Goal: Task Accomplishment & Management: Manage account settings

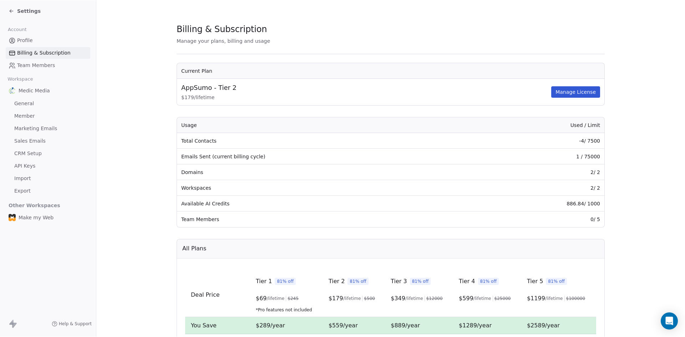
scroll to position [171, 0]
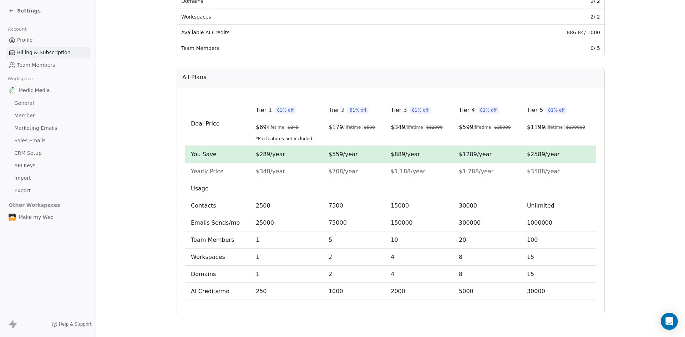
click at [626, 160] on section "Billing & Subscription Manage your plans, billing and usage Current Plan AppSum…" at bounding box center [390, 83] width 589 height 508
click at [22, 19] on div "Settings" at bounding box center [48, 10] width 96 height 21
click at [22, 13] on span "Settings" at bounding box center [29, 10] width 24 height 7
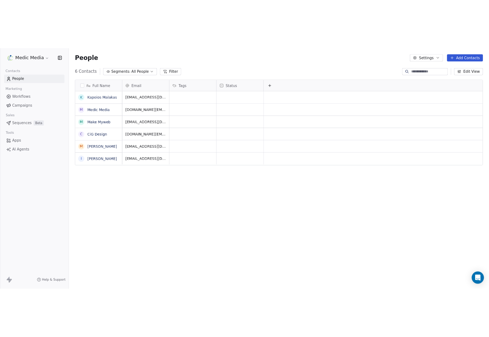
scroll to position [291, 583]
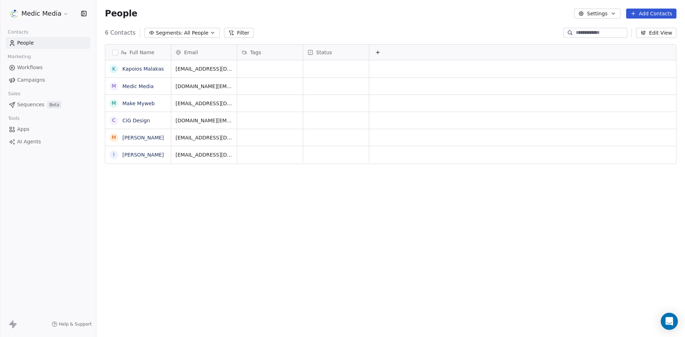
click at [652, 12] on button "Add Contacts" at bounding box center [651, 14] width 50 height 10
click at [644, 41] on span "Import from CSV" at bounding box center [651, 40] width 41 height 7
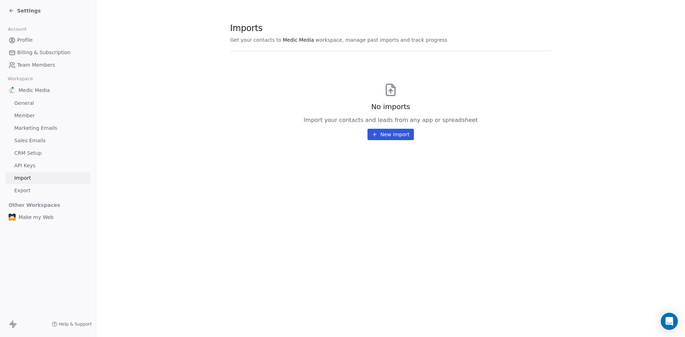
click at [366, 136] on div "No imports Import your contacts and leads from any app or spreadsheet New Import" at bounding box center [390, 100] width 321 height 81
click at [389, 137] on button "New Import" at bounding box center [391, 134] width 46 height 11
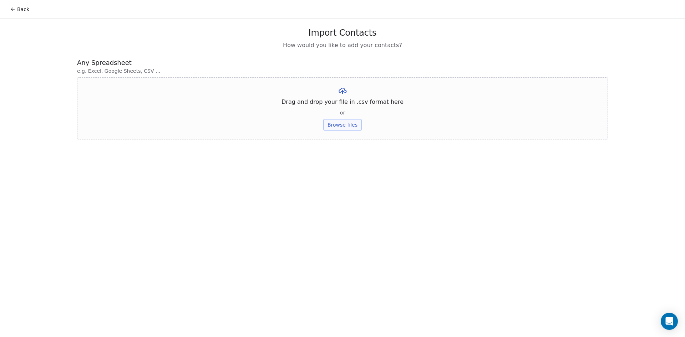
click at [344, 125] on button "Browse files" at bounding box center [342, 124] width 39 height 11
click at [349, 127] on button "Browse files" at bounding box center [342, 124] width 39 height 11
click at [344, 104] on button "Upload" at bounding box center [342, 104] width 26 height 11
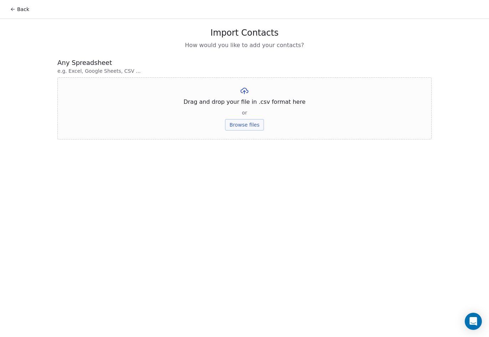
click at [14, 9] on icon at bounding box center [13, 9] width 6 height 6
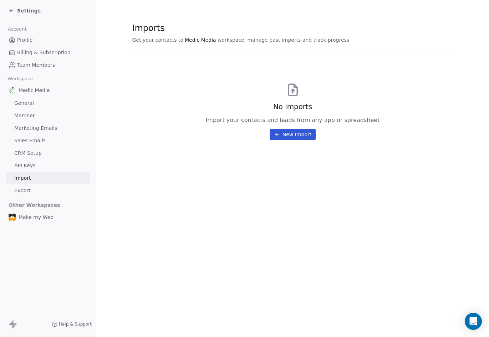
click at [29, 2] on div "Settings" at bounding box center [48, 10] width 96 height 21
click at [30, 11] on span "Settings" at bounding box center [29, 10] width 24 height 7
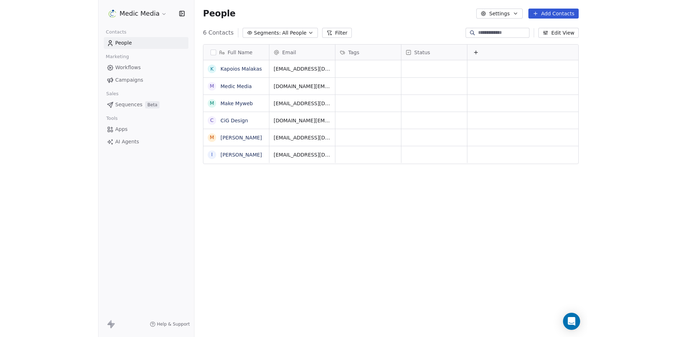
scroll to position [291, 583]
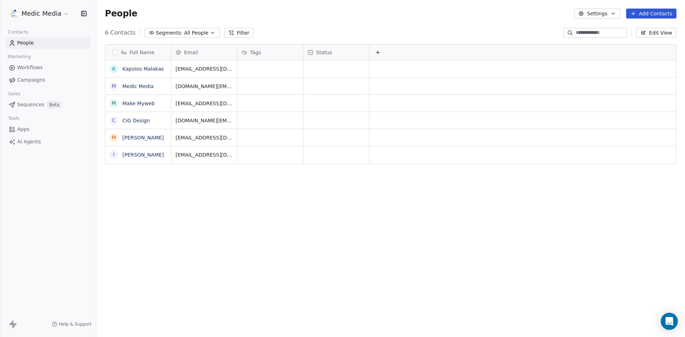
scroll to position [291, 583]
click at [651, 12] on button "Add Contacts" at bounding box center [651, 14] width 50 height 10
click at [645, 39] on span "Import from CSV" at bounding box center [651, 40] width 41 height 7
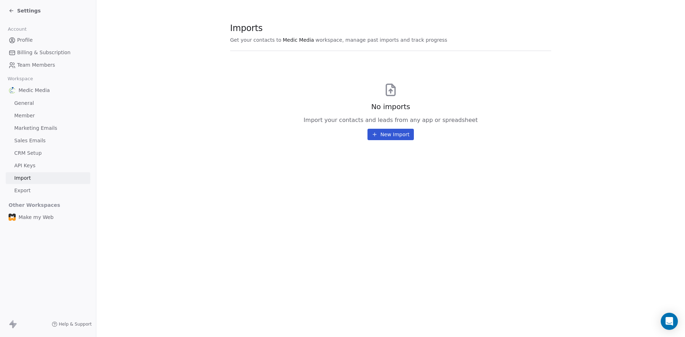
click at [395, 133] on button "New Import" at bounding box center [391, 134] width 46 height 11
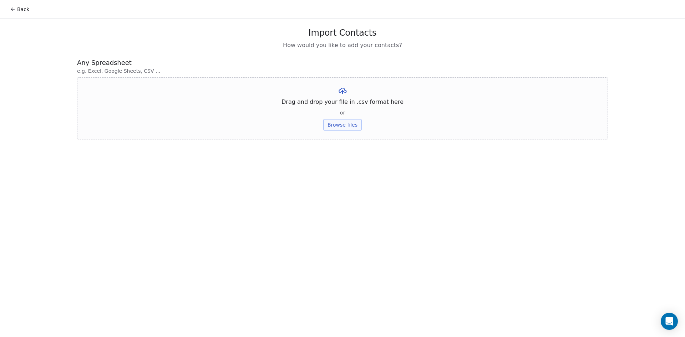
click at [339, 123] on button "Browse files" at bounding box center [342, 124] width 39 height 11
click at [345, 103] on button "Upload" at bounding box center [342, 104] width 26 height 11
click at [390, 91] on icon at bounding box center [393, 91] width 6 height 6
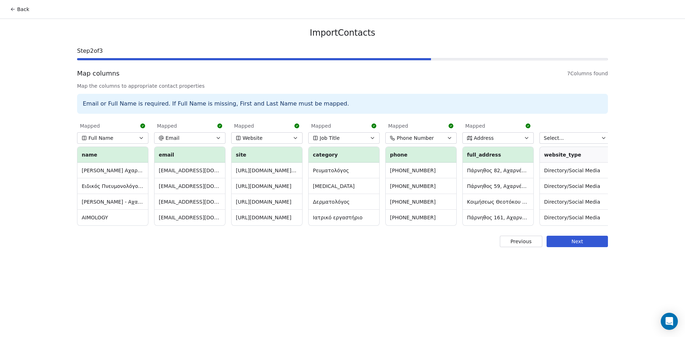
click at [510, 244] on button "Previous" at bounding box center [521, 241] width 42 height 11
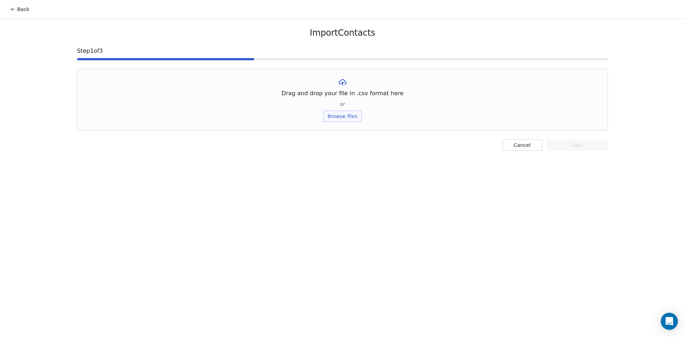
click at [342, 115] on button "Browse files" at bounding box center [342, 116] width 39 height 11
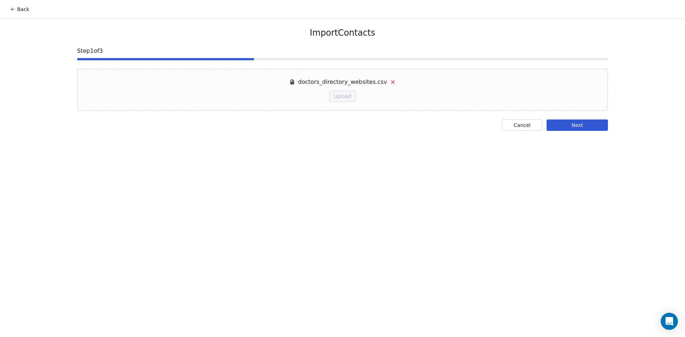
click at [558, 129] on button "Next" at bounding box center [577, 125] width 61 height 11
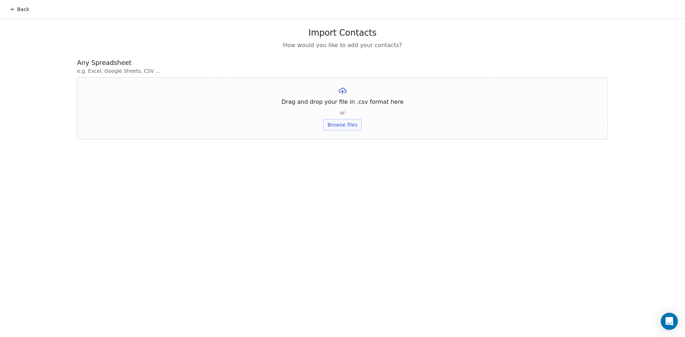
click at [346, 125] on button "Browse files" at bounding box center [342, 124] width 39 height 11
click at [337, 105] on button "Upload" at bounding box center [342, 104] width 26 height 11
click at [392, 90] on icon at bounding box center [393, 91] width 6 height 6
click at [15, 7] on icon at bounding box center [13, 9] width 6 height 6
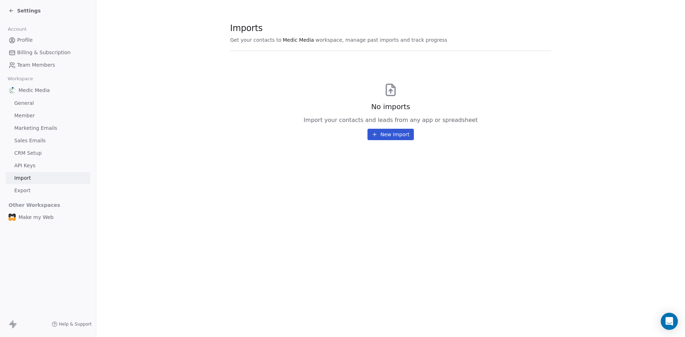
click at [16, 8] on div "Settings" at bounding box center [25, 10] width 32 height 7
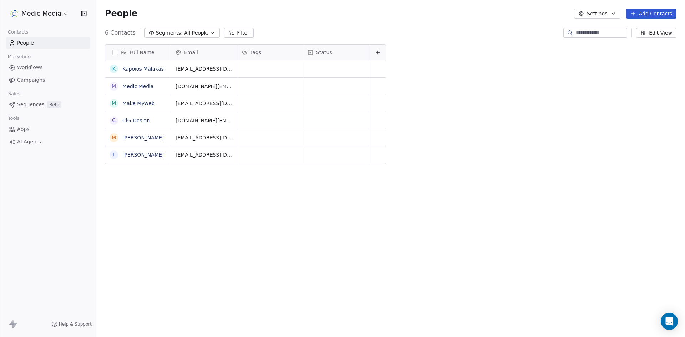
scroll to position [291, 583]
click at [641, 16] on button "Add Contacts" at bounding box center [651, 14] width 50 height 10
click at [636, 42] on span "Import from CSV" at bounding box center [651, 40] width 41 height 7
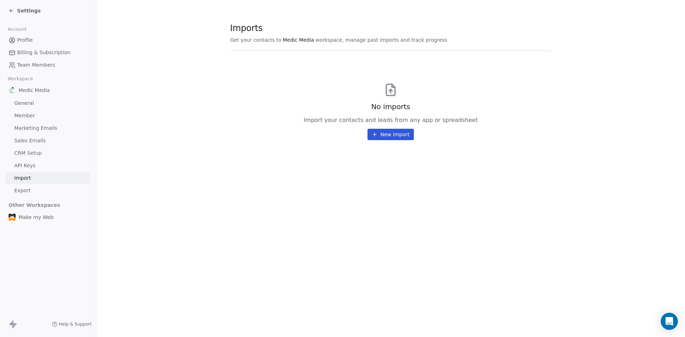
click at [405, 138] on button "New Import" at bounding box center [391, 134] width 46 height 11
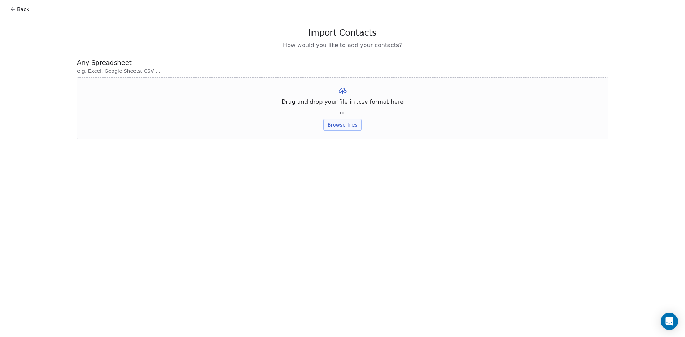
click at [329, 122] on button "Browse files" at bounding box center [342, 124] width 39 height 11
click at [340, 102] on button "Upload" at bounding box center [342, 104] width 26 height 11
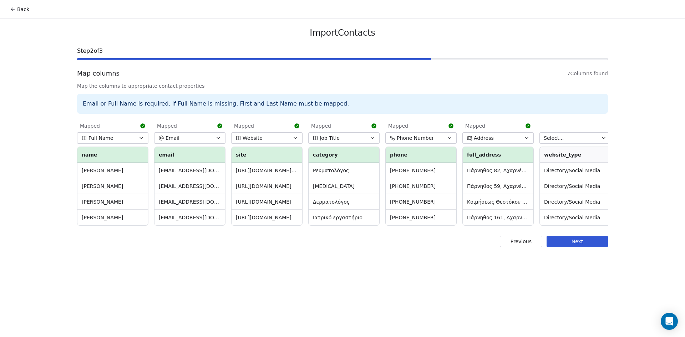
click at [584, 247] on button "Next" at bounding box center [577, 241] width 61 height 11
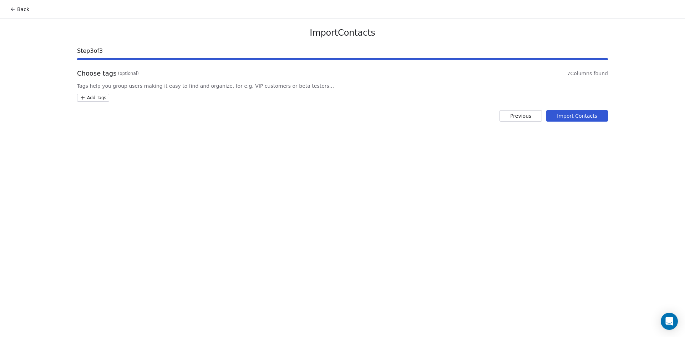
click at [218, 84] on span "Tags help you group users making it easy to find and organize, for e.g. VIP cus…" at bounding box center [342, 85] width 531 height 7
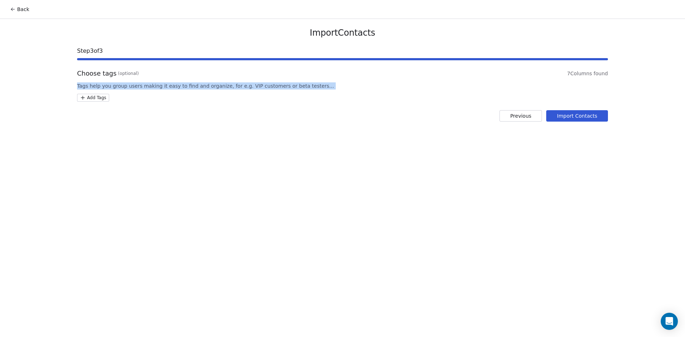
click at [218, 83] on span "Tags help you group users making it easy to find and organize, for e.g. VIP cus…" at bounding box center [342, 85] width 531 height 7
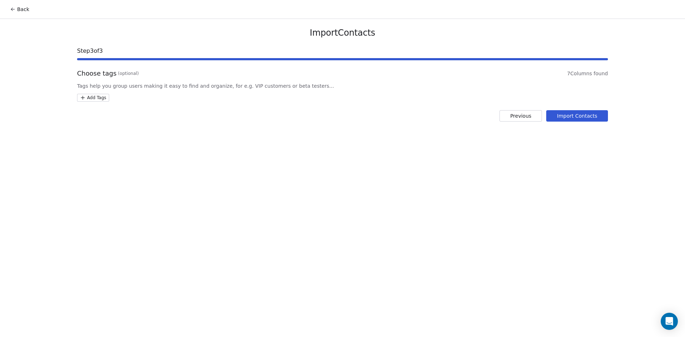
click at [171, 84] on span "Tags help you group users making it easy to find and organize, for e.g. VIP cus…" at bounding box center [342, 85] width 531 height 7
click at [100, 97] on html "Back Import Contacts Step 3 of 3 Choose tags (optional) 7 Columns found Tags he…" at bounding box center [342, 168] width 685 height 337
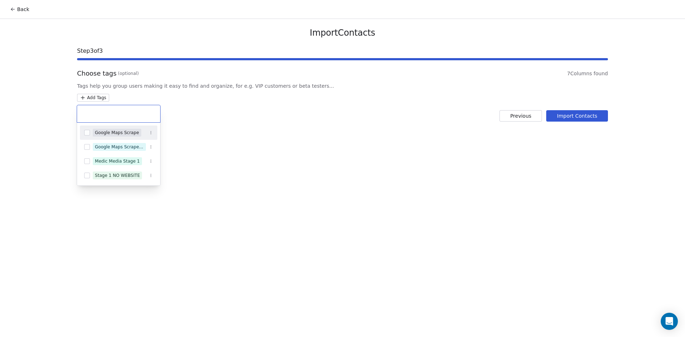
click at [150, 133] on icon "Suggestions" at bounding box center [151, 133] width 4 height 4
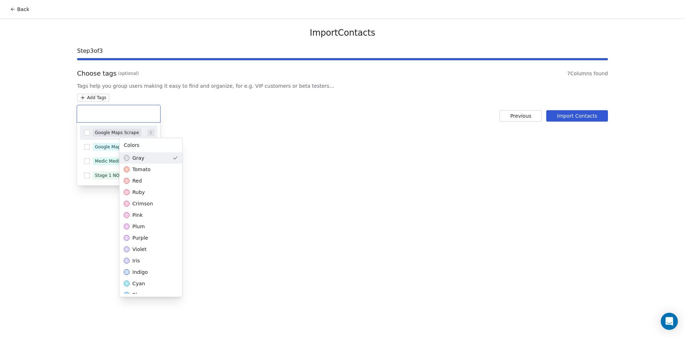
click at [133, 115] on html "Back Import Contacts Step 3 of 3 Choose tags (optional) 7 Columns found Tags he…" at bounding box center [342, 168] width 685 height 337
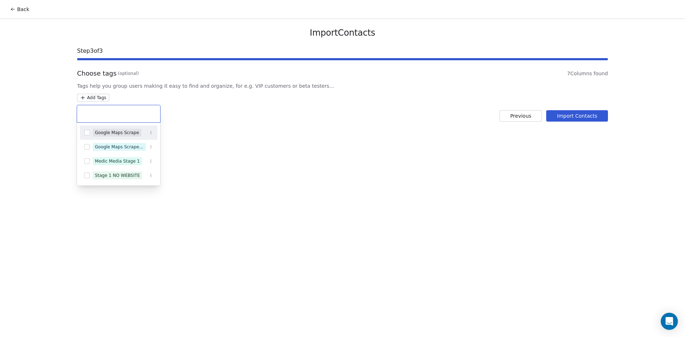
click at [105, 116] on input "text" at bounding box center [118, 114] width 75 height 8
type input "*"
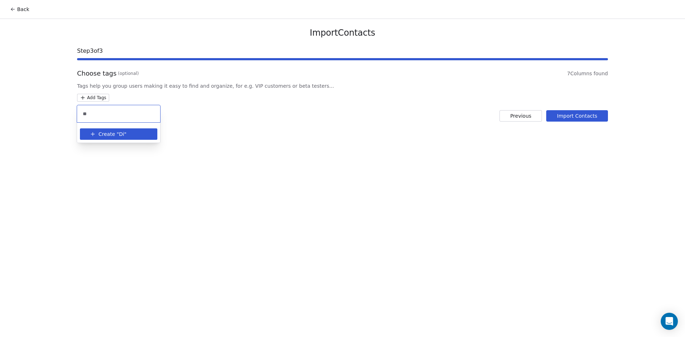
type input "*"
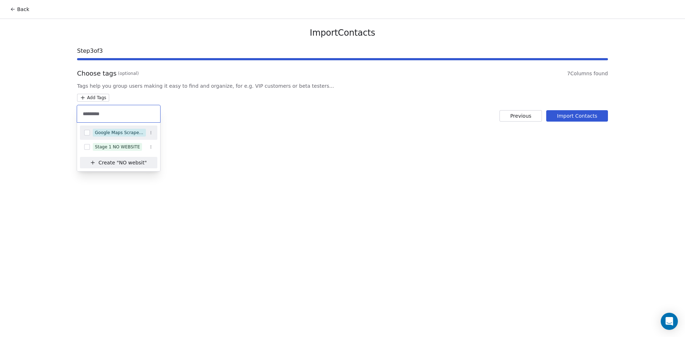
type input "**********"
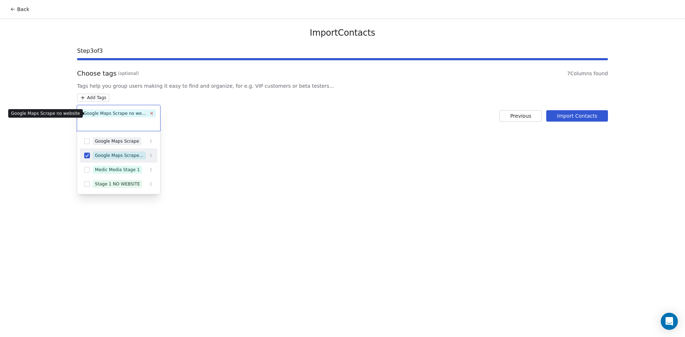
click at [151, 112] on icon at bounding box center [151, 113] width 5 height 5
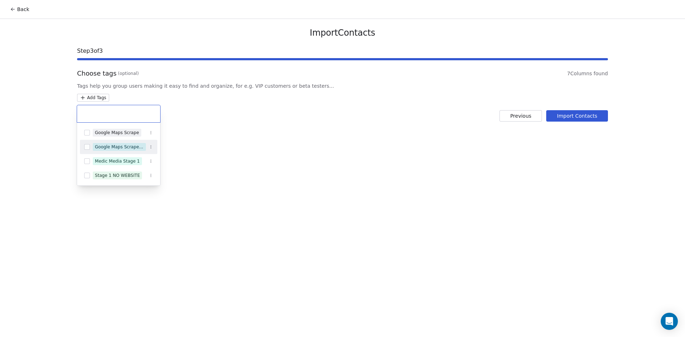
click at [126, 113] on input "text" at bounding box center [118, 114] width 75 height 8
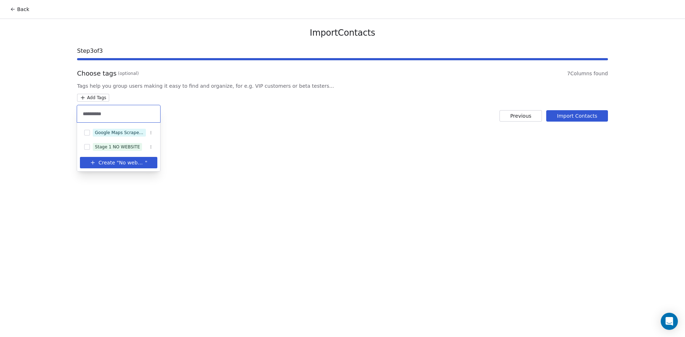
type input "**********"
click at [124, 160] on span "No website" at bounding box center [132, 162] width 26 height 7
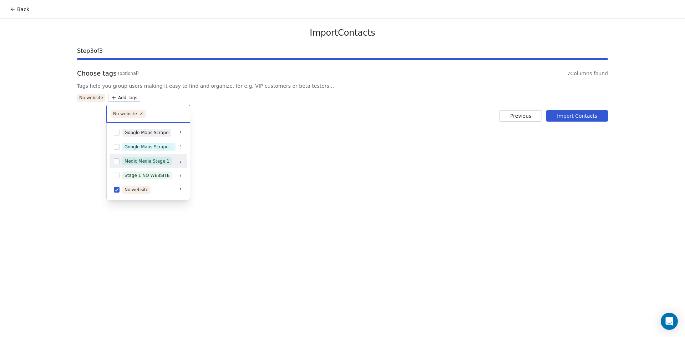
click at [315, 115] on html "Back Import Contacts Step 3 of 3 Choose tags (optional) 7 Columns found Tags he…" at bounding box center [342, 168] width 685 height 337
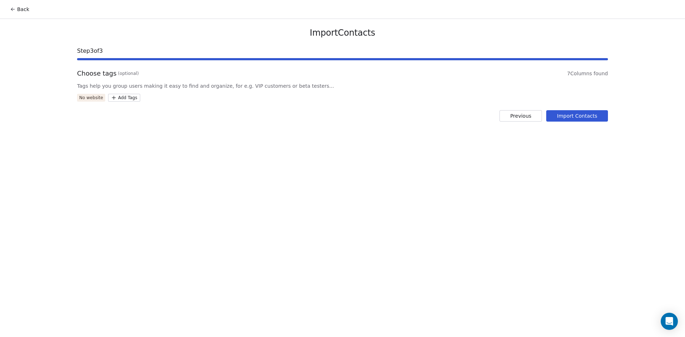
click at [586, 118] on button "Import Contacts" at bounding box center [577, 115] width 62 height 11
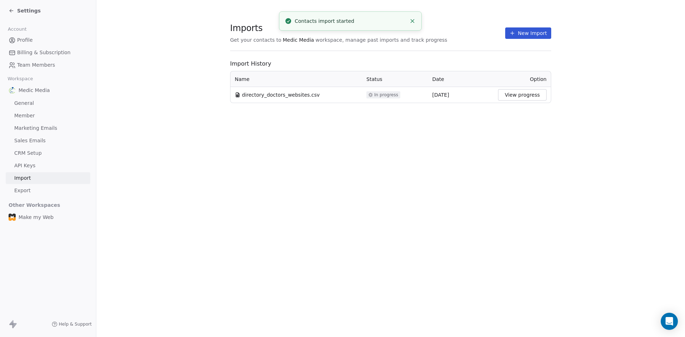
click at [520, 97] on button "View progress" at bounding box center [522, 94] width 49 height 11
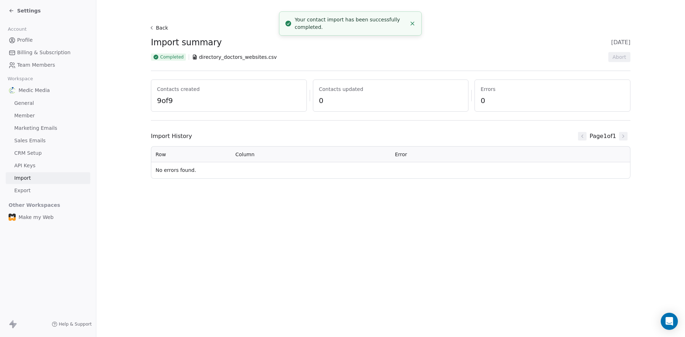
click at [17, 39] on span "Profile" at bounding box center [25, 39] width 16 height 7
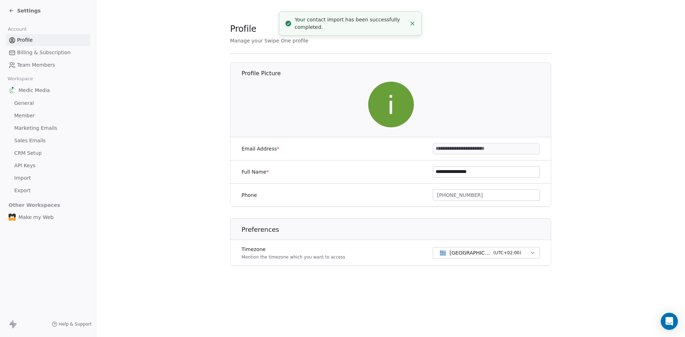
click at [26, 10] on span "Settings" at bounding box center [29, 10] width 24 height 7
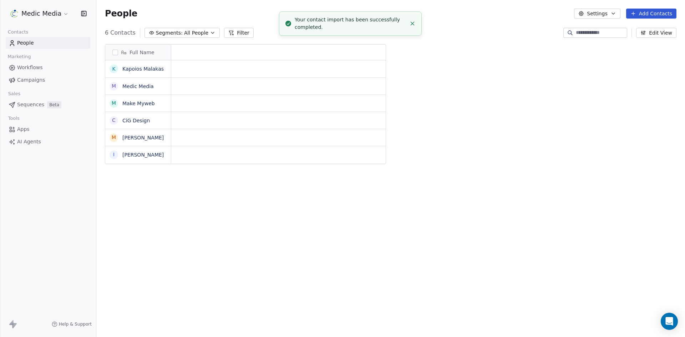
scroll to position [6, 6]
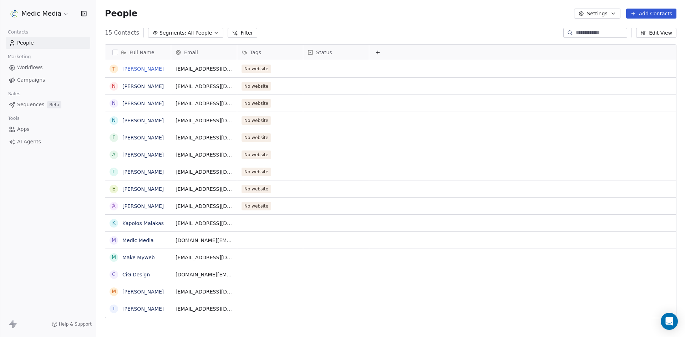
click at [148, 72] on link "[PERSON_NAME]" at bounding box center [142, 69] width 41 height 6
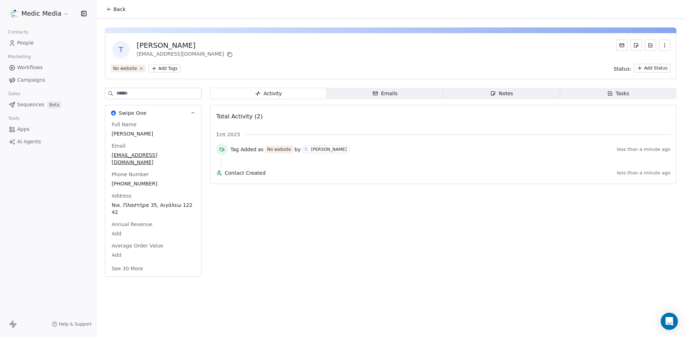
click at [30, 106] on span "Sequences" at bounding box center [30, 104] width 27 height 7
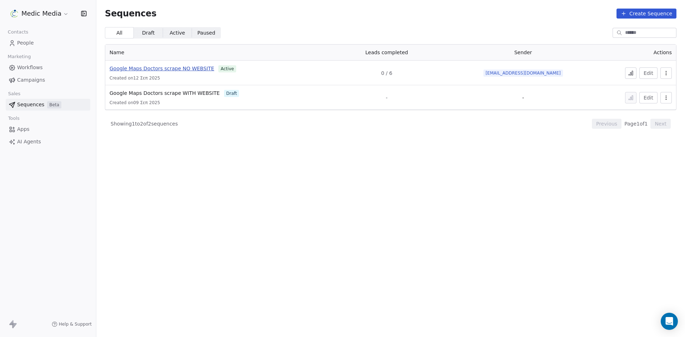
click at [192, 71] on span "Google Maps Doctors scrape NO WEBSITE" at bounding box center [162, 69] width 105 height 6
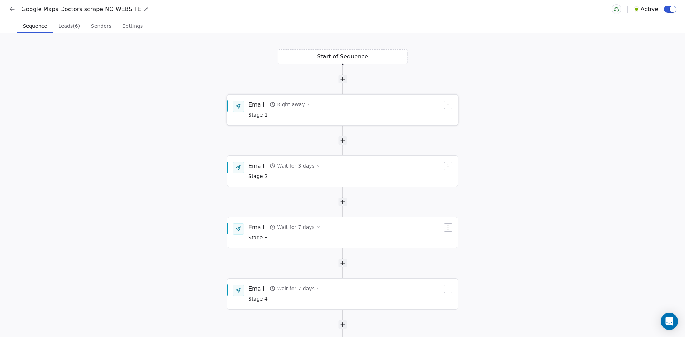
click at [349, 102] on div "Email Right away Stage 1" at bounding box center [345, 110] width 194 height 19
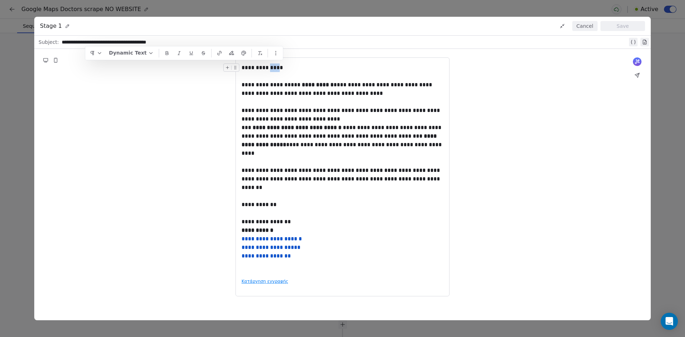
drag, startPoint x: 275, startPoint y: 69, endPoint x: 282, endPoint y: 69, distance: 7.1
click at [282, 69] on div "**********" at bounding box center [343, 68] width 202 height 9
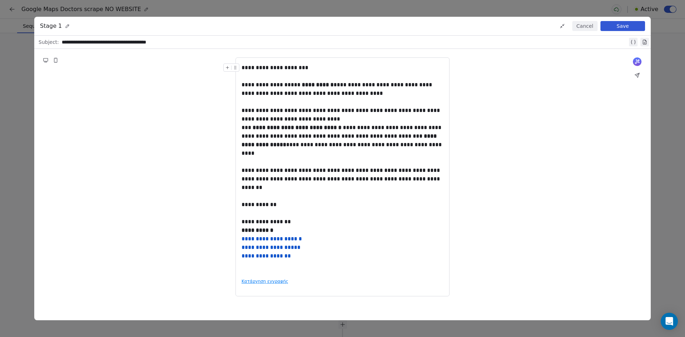
click at [290, 67] on div "**********" at bounding box center [343, 68] width 202 height 9
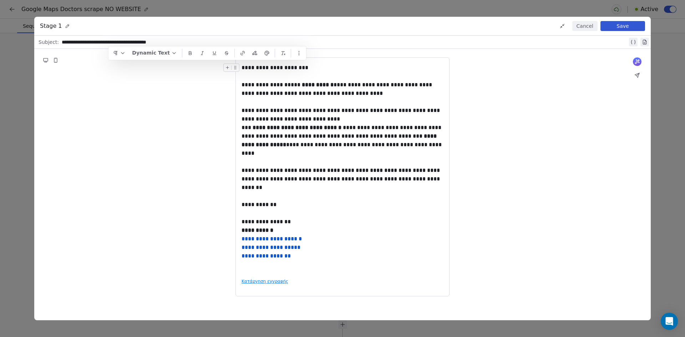
click at [279, 69] on div "**********" at bounding box center [343, 68] width 202 height 9
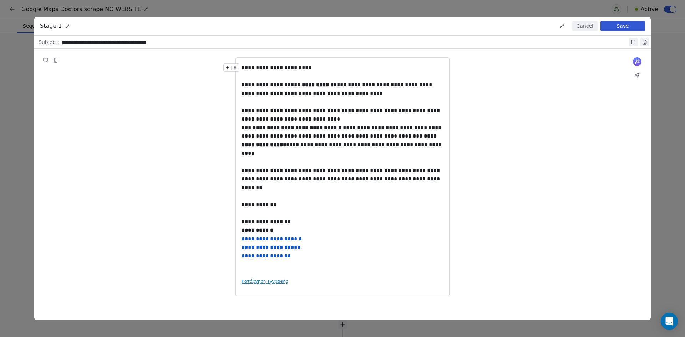
click at [299, 70] on div "**********" at bounding box center [343, 68] width 202 height 9
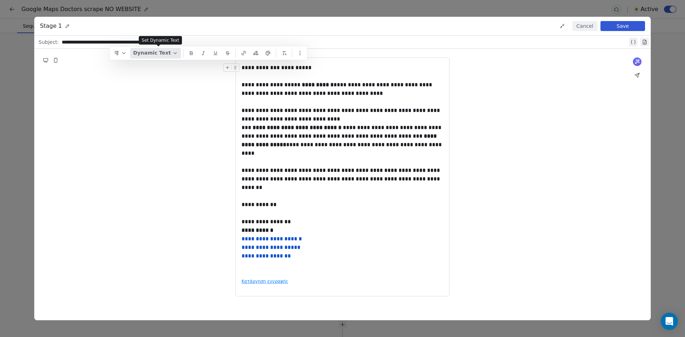
click at [155, 56] on button "Dynamic Text" at bounding box center [155, 53] width 51 height 11
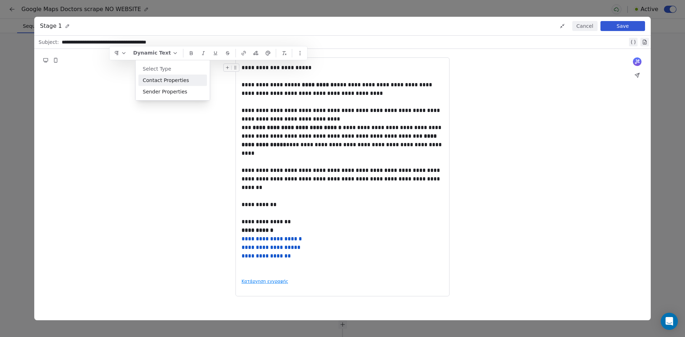
click at [167, 80] on div "Contact Properties" at bounding box center [172, 80] width 69 height 11
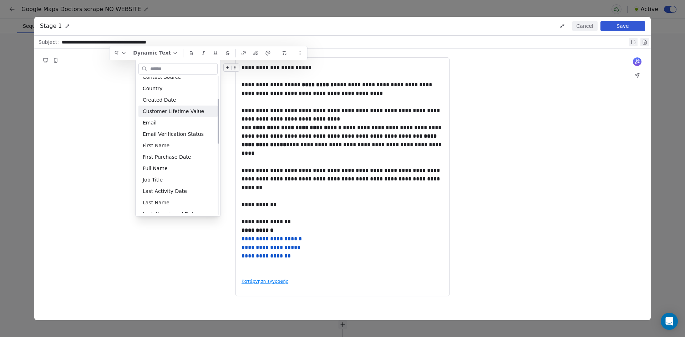
scroll to position [71, 0]
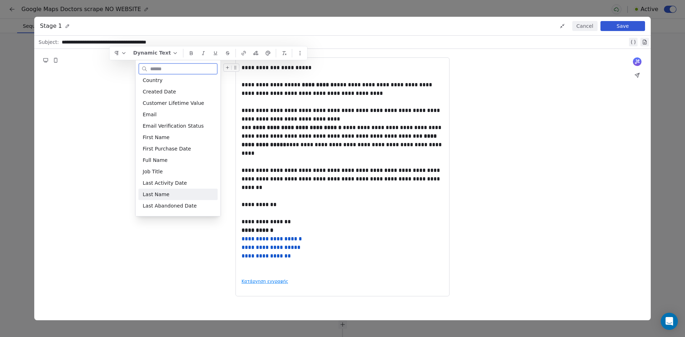
click at [160, 194] on div "Last Name" at bounding box center [177, 194] width 79 height 11
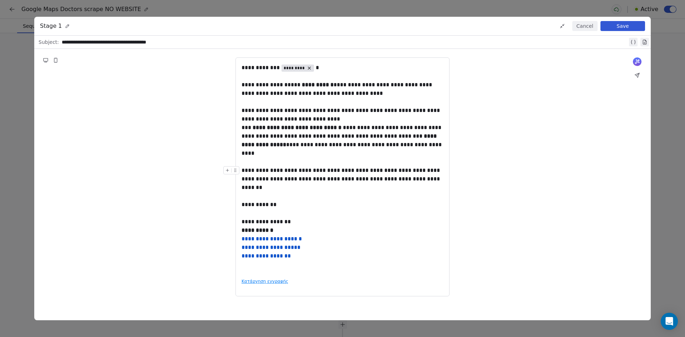
click at [606, 168] on div "**********" at bounding box center [342, 177] width 617 height 256
click at [316, 69] on div "**********" at bounding box center [343, 68] width 202 height 9
click at [506, 93] on div "**********" at bounding box center [342, 177] width 617 height 256
click at [632, 27] on button "Save" at bounding box center [623, 26] width 45 height 10
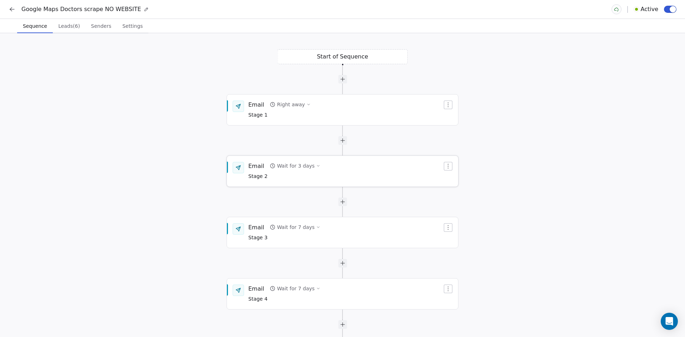
click at [352, 178] on div "Email Wait for 3 days Stage 2" at bounding box center [345, 171] width 194 height 19
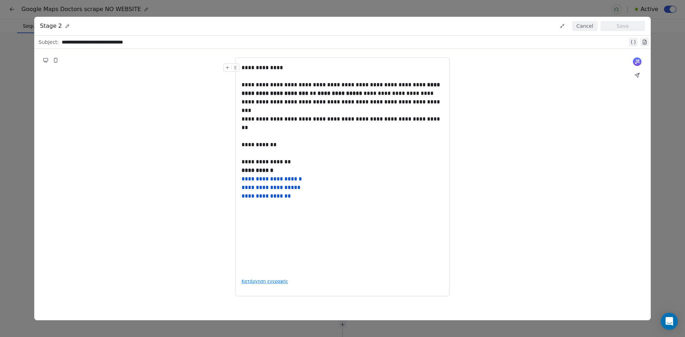
click at [284, 70] on div "**********" at bounding box center [343, 68] width 202 height 9
click at [283, 69] on div "**********" at bounding box center [343, 68] width 202 height 9
click at [297, 66] on div "**********" at bounding box center [343, 68] width 202 height 9
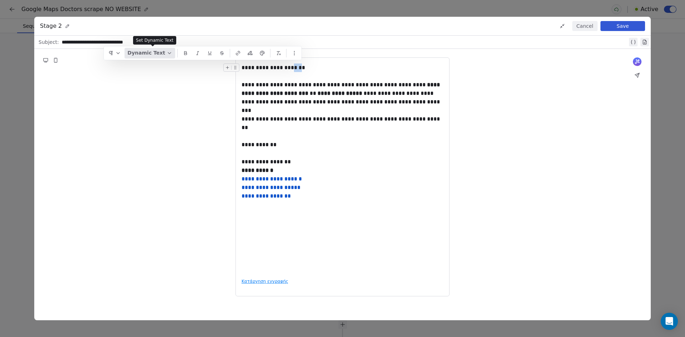
click at [151, 52] on button "Dynamic Text" at bounding box center [150, 53] width 51 height 11
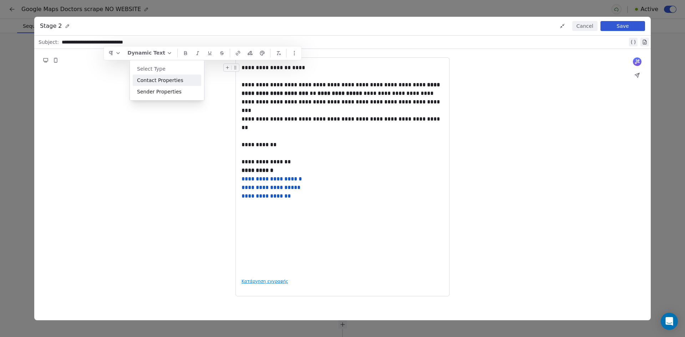
click at [158, 78] on div "Contact Properties" at bounding box center [167, 80] width 69 height 11
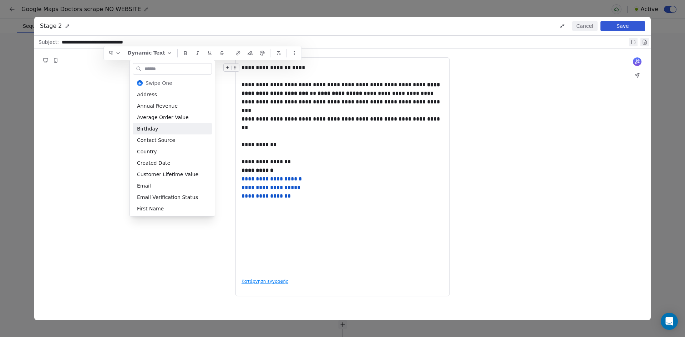
scroll to position [178, 0]
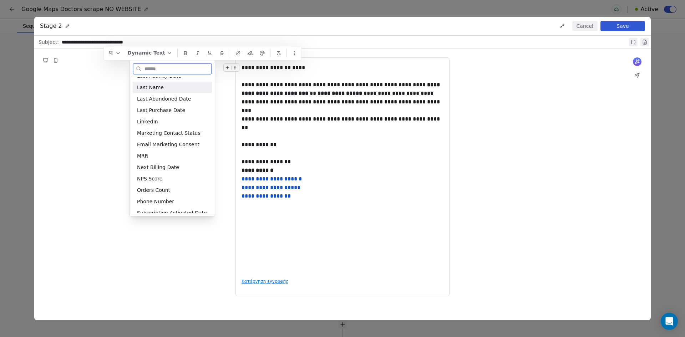
click at [161, 89] on div "Last Name" at bounding box center [172, 87] width 79 height 11
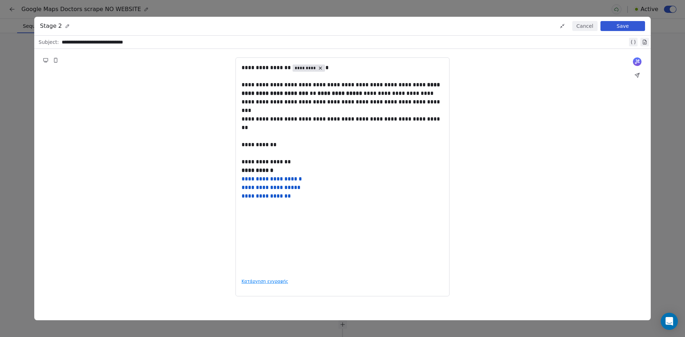
click at [618, 26] on button "Save" at bounding box center [623, 26] width 45 height 10
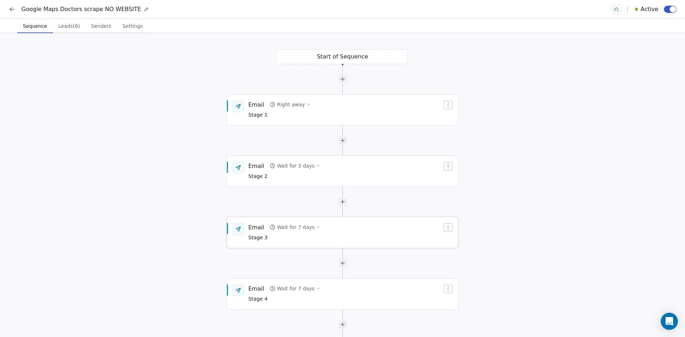
click at [305, 230] on div "Wait for 7 days" at bounding box center [295, 227] width 37 height 7
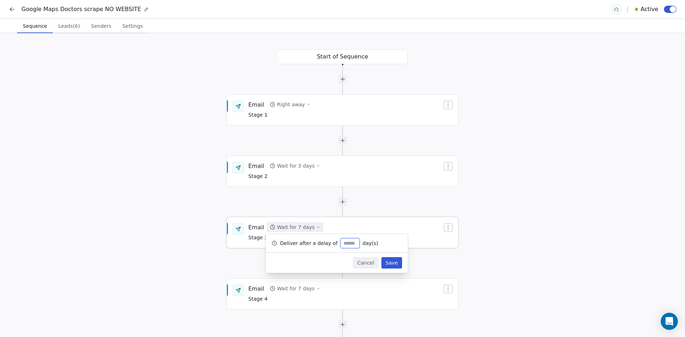
click at [389, 231] on div "Email Wait for 7 days Stage 3" at bounding box center [345, 232] width 194 height 19
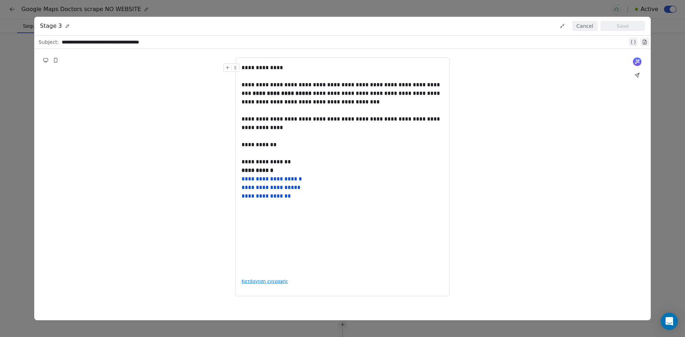
click at [282, 70] on div "**********" at bounding box center [343, 68] width 202 height 9
click at [282, 68] on div "**********" at bounding box center [343, 68] width 202 height 9
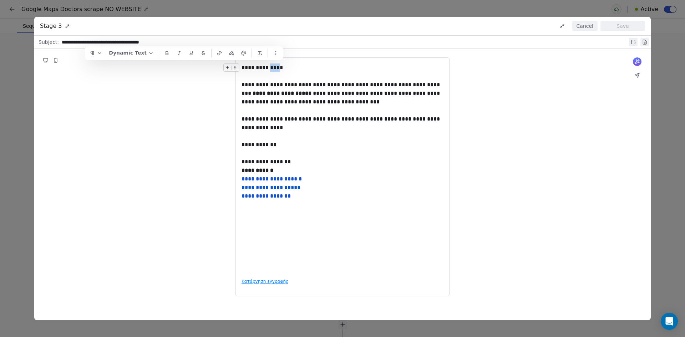
drag, startPoint x: 273, startPoint y: 67, endPoint x: 282, endPoint y: 66, distance: 9.4
click at [282, 66] on div "**********" at bounding box center [343, 68] width 202 height 9
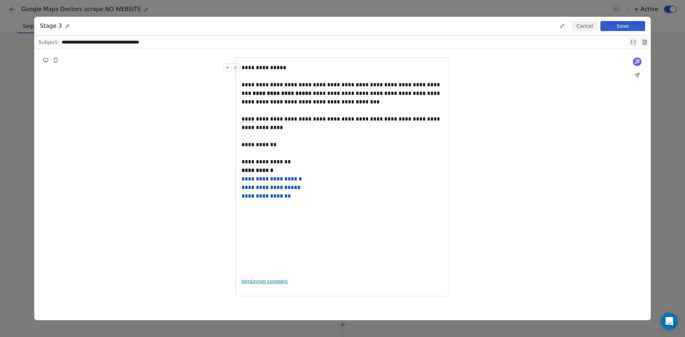
click at [282, 67] on div "**********" at bounding box center [343, 68] width 202 height 9
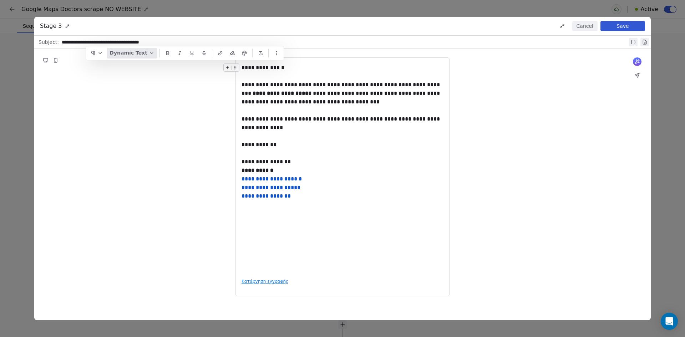
click at [140, 51] on button "Dynamic Text" at bounding box center [132, 53] width 51 height 11
click at [141, 82] on div "Contact Properties" at bounding box center [149, 80] width 69 height 11
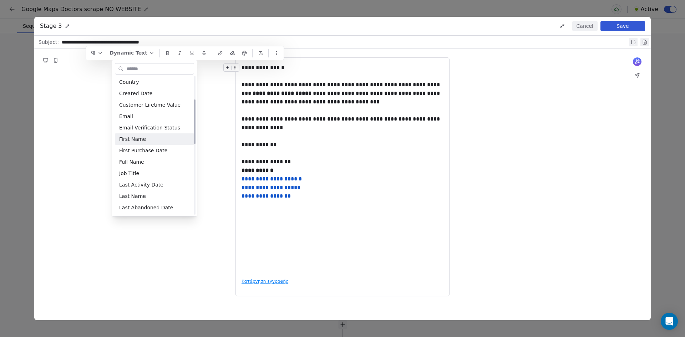
scroll to position [71, 0]
click at [137, 194] on div "Last Name" at bounding box center [154, 194] width 79 height 11
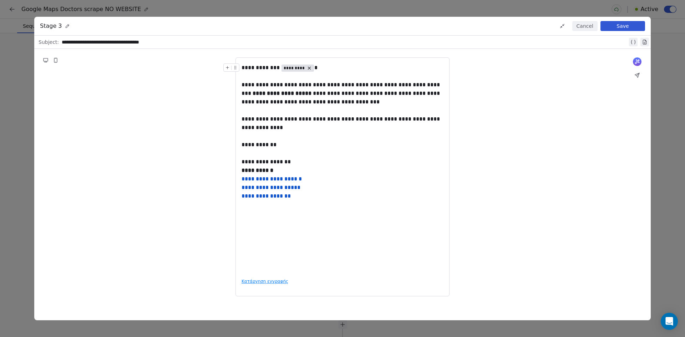
click at [641, 26] on button "Save" at bounding box center [623, 26] width 45 height 10
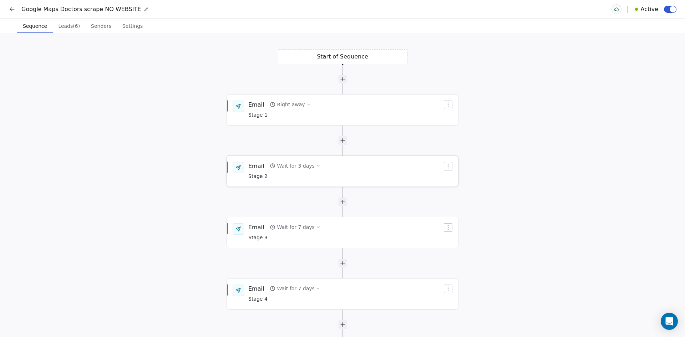
click at [339, 170] on div "Email Wait for 3 days Stage 2" at bounding box center [345, 171] width 194 height 19
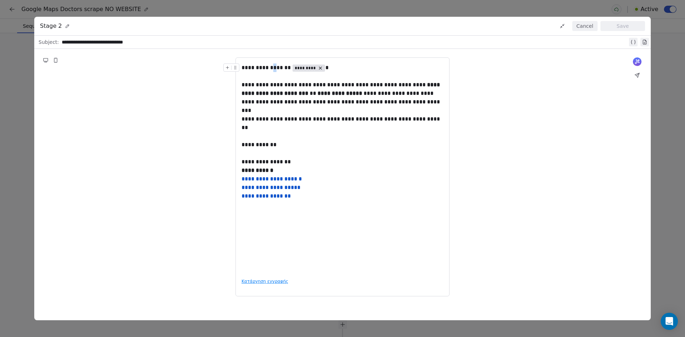
drag, startPoint x: 282, startPoint y: 68, endPoint x: 278, endPoint y: 69, distance: 4.1
click at [278, 69] on div "**********" at bounding box center [343, 68] width 202 height 9
click at [633, 28] on button "Save" at bounding box center [623, 26] width 45 height 10
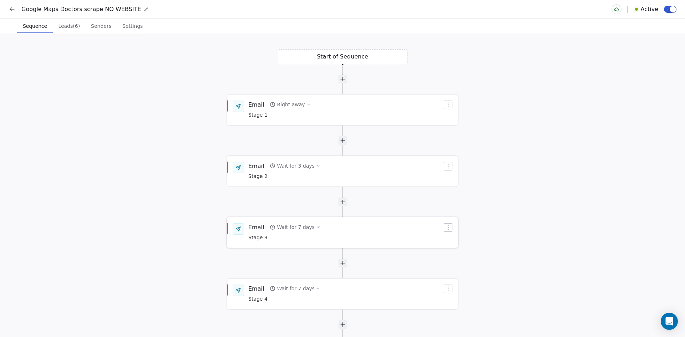
click at [299, 238] on span "Stage 3" at bounding box center [284, 238] width 72 height 8
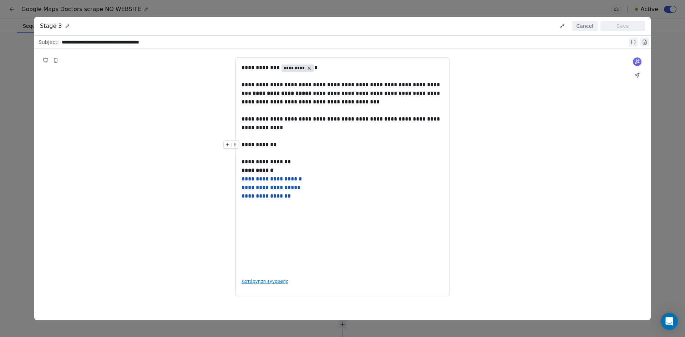
click at [584, 30] on button "Cancel" at bounding box center [584, 26] width 25 height 10
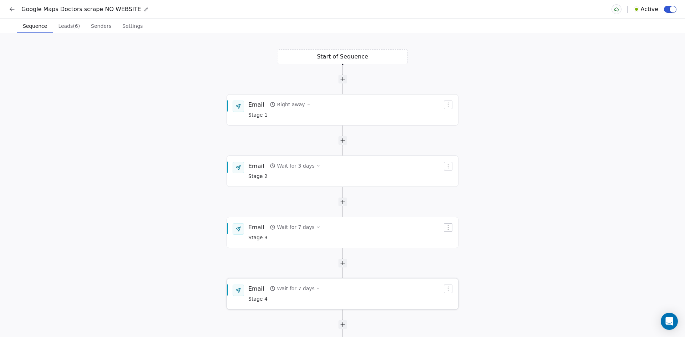
click at [319, 292] on div "Email Wait for 7 days Stage 4" at bounding box center [345, 294] width 194 height 19
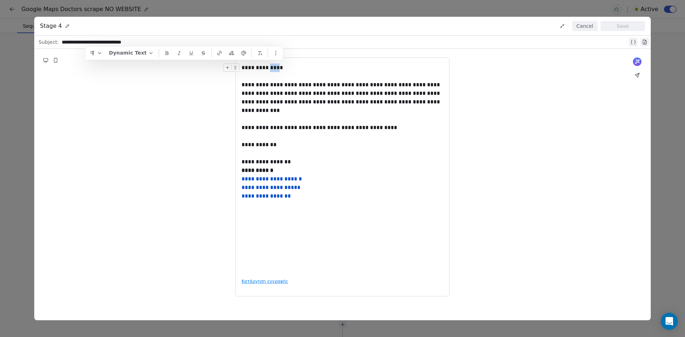
drag, startPoint x: 273, startPoint y: 69, endPoint x: 282, endPoint y: 68, distance: 9.4
click at [282, 68] on div "**********" at bounding box center [343, 68] width 202 height 9
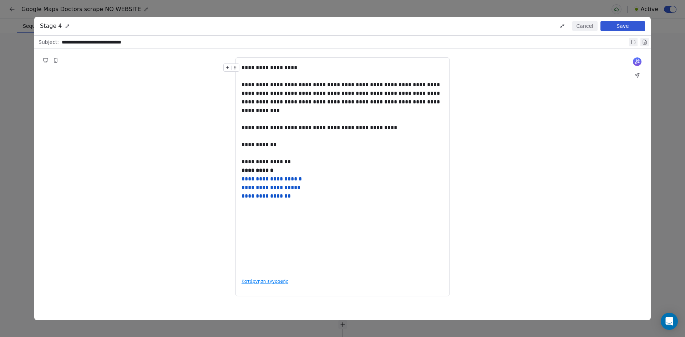
click at [286, 66] on div "**********" at bounding box center [343, 68] width 202 height 9
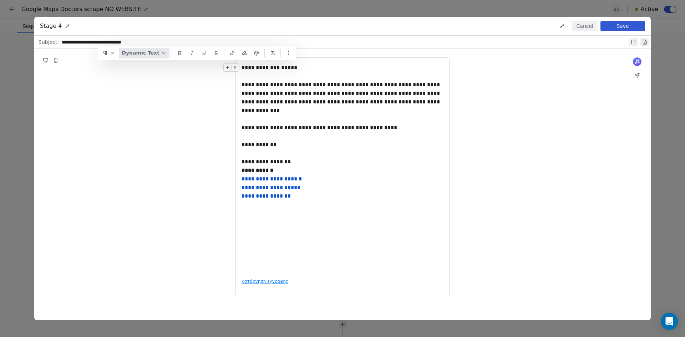
click at [160, 53] on button "Dynamic Text" at bounding box center [144, 53] width 51 height 11
click at [146, 78] on div "Contact Properties" at bounding box center [161, 80] width 69 height 11
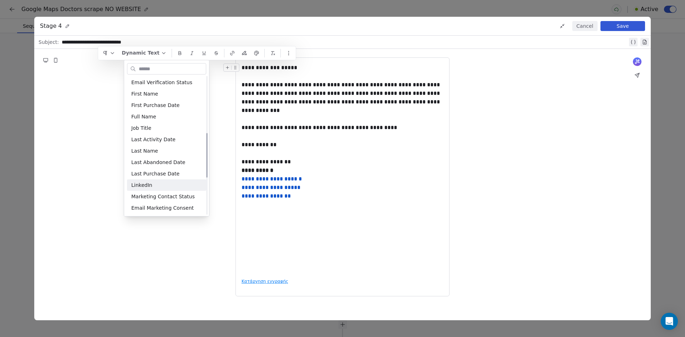
scroll to position [178, 0]
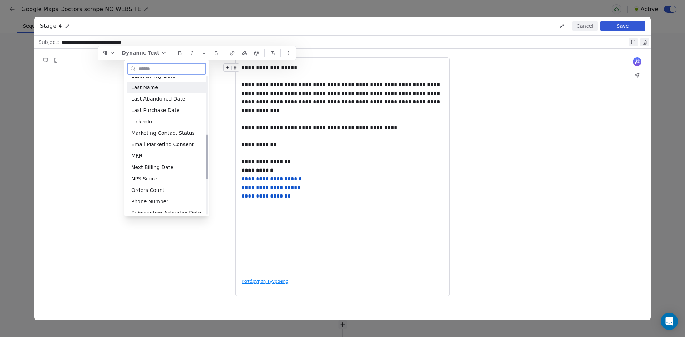
click at [167, 88] on div "Last Name" at bounding box center [166, 87] width 79 height 11
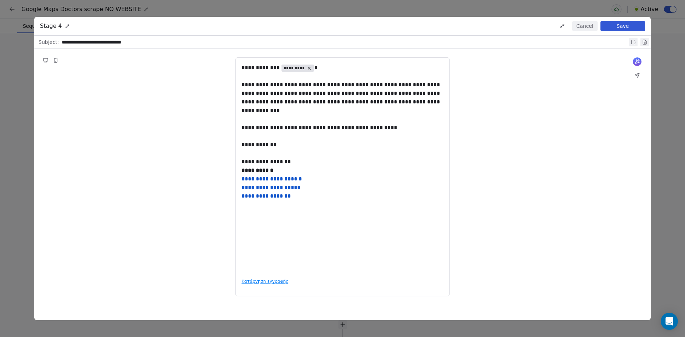
click at [629, 28] on button "Save" at bounding box center [623, 26] width 45 height 10
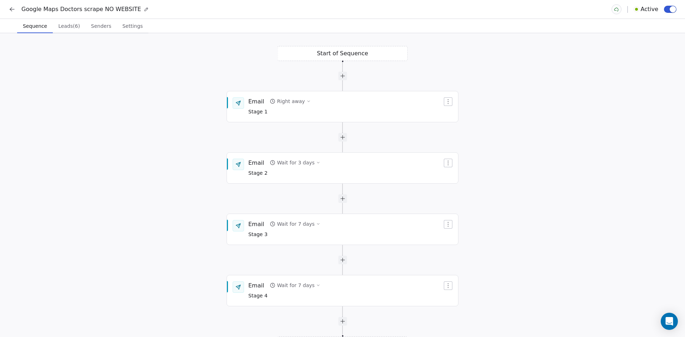
click at [11, 9] on icon at bounding box center [12, 9] width 7 height 7
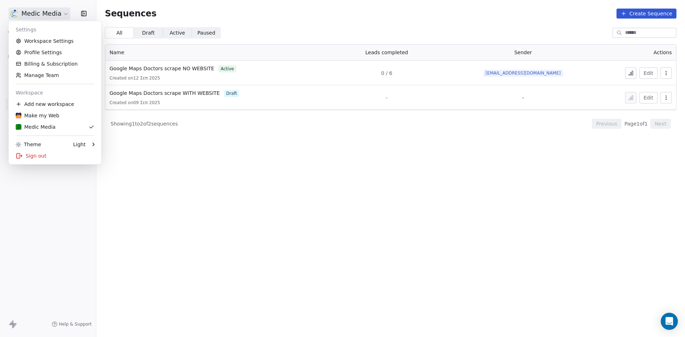
click at [11, 10] on html "Medic Media Contacts People Marketing Workflows Campaigns Sales Sequences Beta …" at bounding box center [342, 168] width 685 height 337
click at [13, 12] on html "Medic Media Contacts People Marketing Workflows Campaigns Sales Sequences Beta …" at bounding box center [342, 168] width 685 height 337
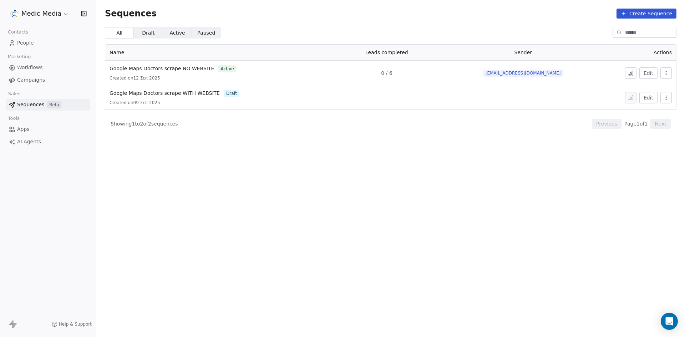
click at [26, 40] on span "People" at bounding box center [25, 42] width 17 height 7
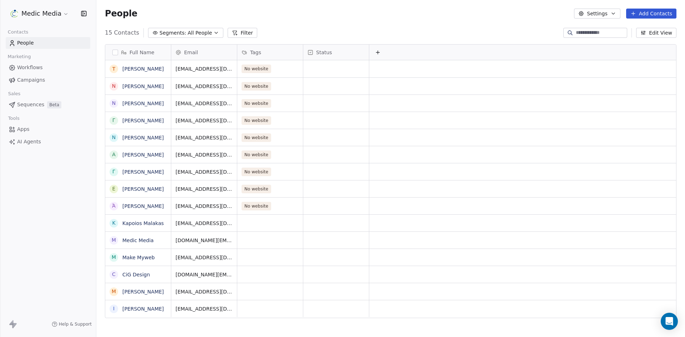
scroll to position [291, 583]
click at [140, 68] on link "[PERSON_NAME]" at bounding box center [142, 69] width 41 height 6
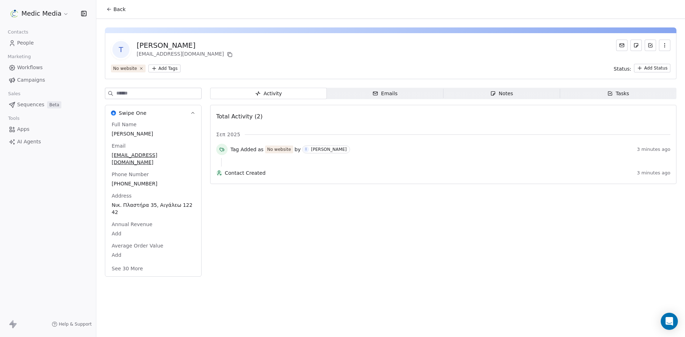
click at [31, 45] on span "People" at bounding box center [25, 42] width 17 height 7
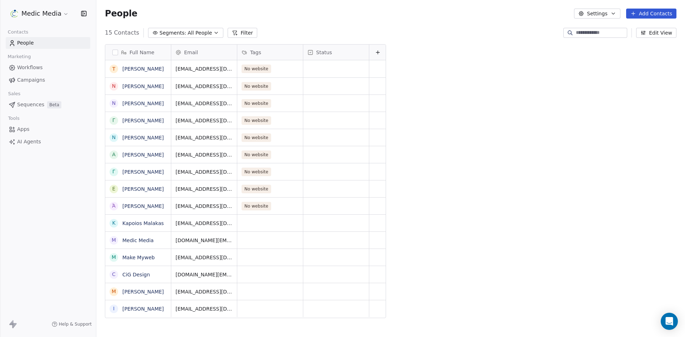
scroll to position [291, 583]
click at [140, 71] on link "[PERSON_NAME]" at bounding box center [142, 69] width 41 height 6
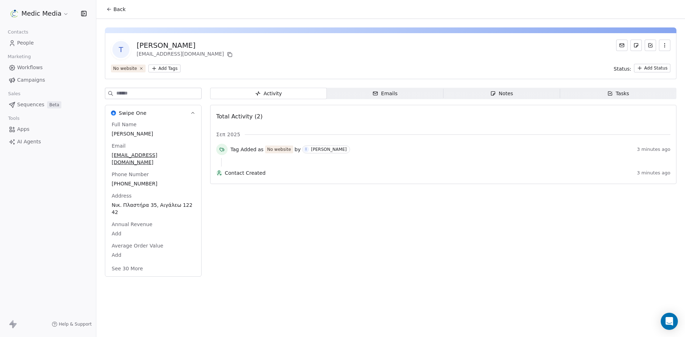
click at [123, 262] on button "See 30 More" at bounding box center [127, 268] width 40 height 13
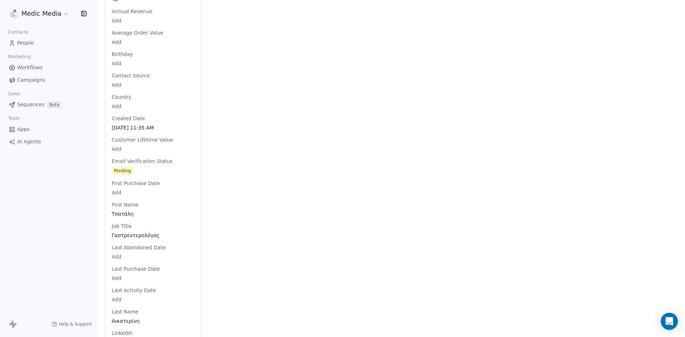
scroll to position [214, 0]
click at [122, 206] on div "Full Name [PERSON_NAME] Email [EMAIL_ADDRESS][DOMAIN_NAME] Phone Number [PHONE_…" at bounding box center [153, 301] width 86 height 789
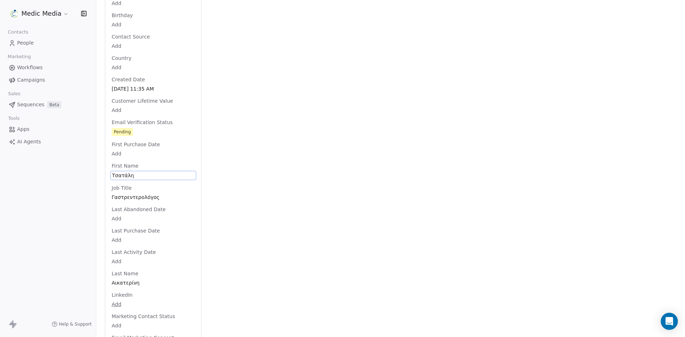
scroll to position [359, 0]
click at [127, 273] on div "Full Name [PERSON_NAME] Email [EMAIL_ADDRESS][DOMAIN_NAME] Phone Number [PHONE_…" at bounding box center [153, 157] width 86 height 790
click at [134, 172] on span "Αικατερίνη" at bounding box center [153, 175] width 82 height 7
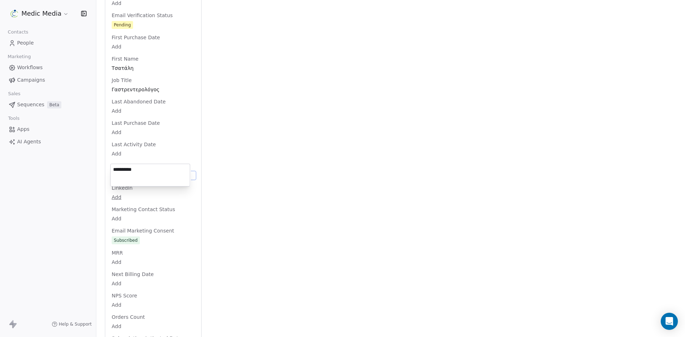
click at [134, 171] on textarea "**********" at bounding box center [150, 175] width 79 height 22
click at [133, 62] on html "Medic Media Contacts People Marketing Workflows Campaigns Sales Sequences Beta …" at bounding box center [342, 168] width 685 height 337
click at [135, 60] on div "Full Name [PERSON_NAME] Email [EMAIL_ADDRESS][DOMAIN_NAME] Phone Number [PHONE_…" at bounding box center [153, 157] width 86 height 790
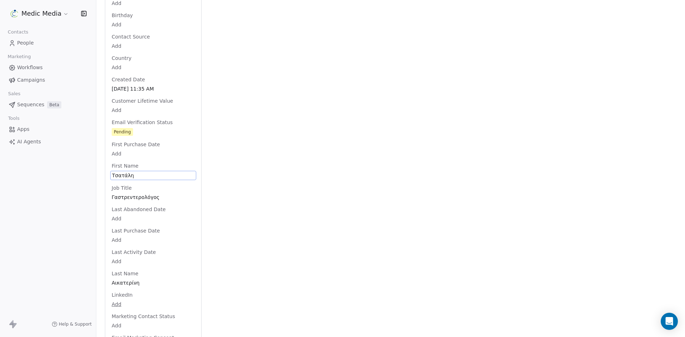
click at [135, 60] on html "Medic Media Contacts People Marketing Workflows Campaigns Sales Sequences Beta …" at bounding box center [342, 168] width 685 height 337
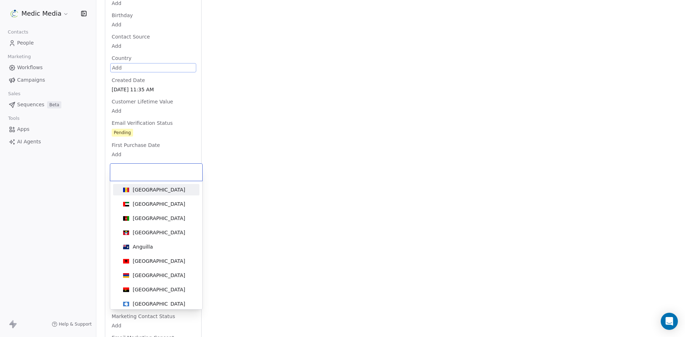
scroll to position [144, 0]
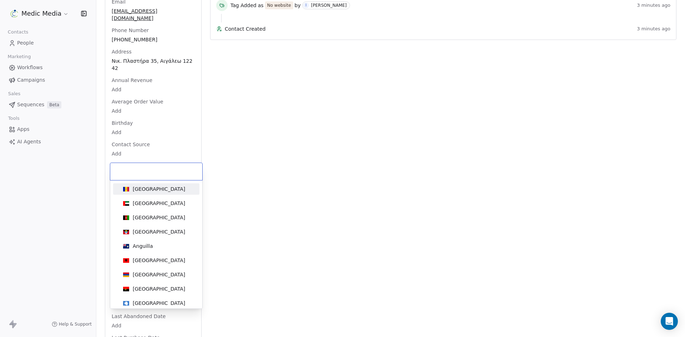
click at [256, 126] on html "Medic Media Contacts People Marketing Workflows Campaigns Sales Sequences Beta …" at bounding box center [342, 168] width 685 height 337
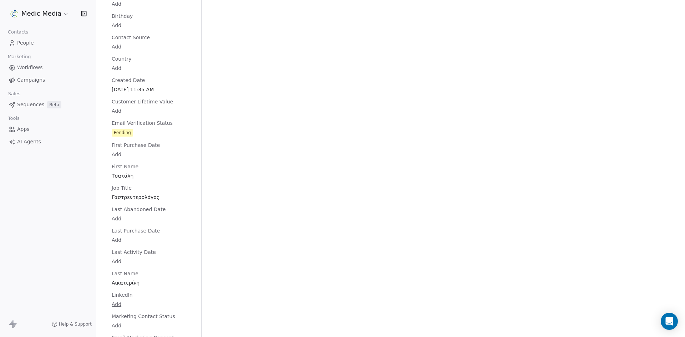
scroll to position [252, 0]
click at [140, 172] on span "Τσατάλη" at bounding box center [153, 175] width 83 height 7
click at [145, 172] on span "Τσατάλη" at bounding box center [153, 175] width 82 height 7
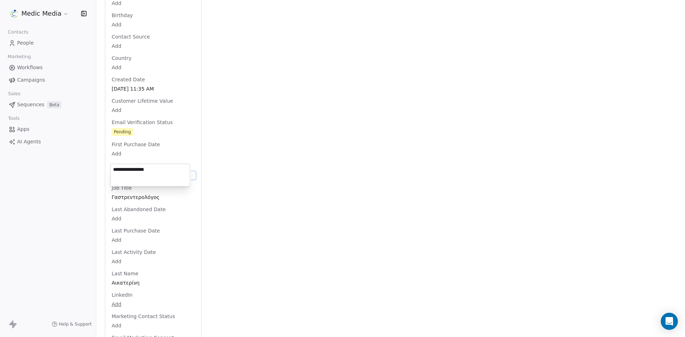
click at [126, 169] on textarea "**********" at bounding box center [150, 175] width 79 height 22
click at [132, 169] on textarea "**********" at bounding box center [150, 175] width 79 height 22
drag, startPoint x: 132, startPoint y: 169, endPoint x: 112, endPoint y: 171, distance: 20.0
click at [112, 171] on textarea "**********" at bounding box center [150, 175] width 79 height 22
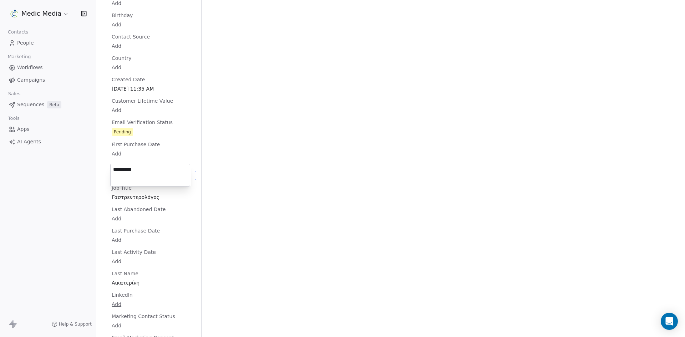
type textarea "**********"
click at [130, 277] on html "Medic Media Contacts People Marketing Workflows Campaigns Sales Sequences Beta …" at bounding box center [342, 168] width 685 height 337
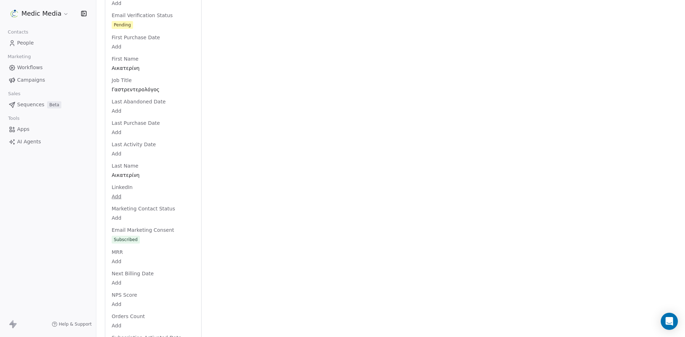
click at [129, 277] on div "Full Name [PERSON_NAME] Email [EMAIL_ADDRESS][DOMAIN_NAME] Phone Number [PHONE_…" at bounding box center [153, 156] width 86 height 789
click at [129, 277] on body "Medic Media Contacts People Marketing Workflows Campaigns Sales Sequences Beta …" at bounding box center [342, 168] width 685 height 337
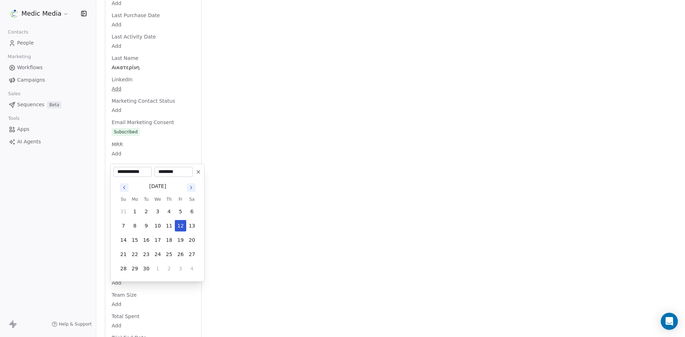
click at [301, 270] on html "Medic Media Contacts People Marketing Workflows Campaigns Sales Sequences Beta …" at bounding box center [342, 168] width 685 height 337
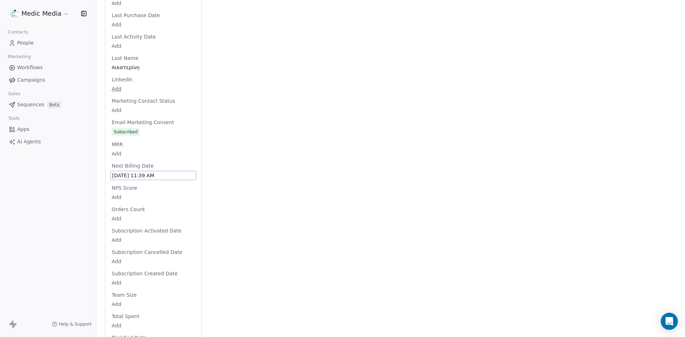
click at [140, 172] on span "[DATE] 11:39 AM" at bounding box center [153, 175] width 82 height 7
click at [162, 172] on span "[DATE] 11:39 AM" at bounding box center [153, 175] width 82 height 7
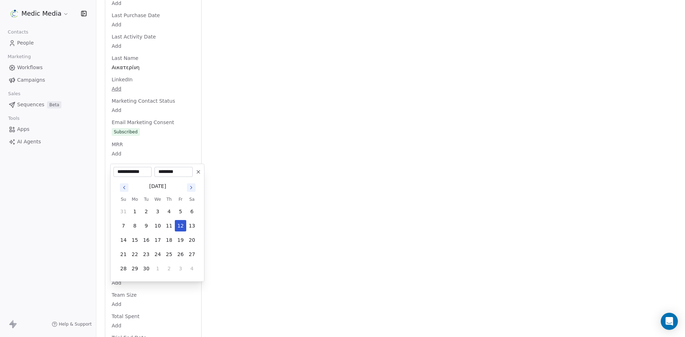
click at [162, 166] on div "**********" at bounding box center [157, 223] width 94 height 118
click at [199, 171] on icon at bounding box center [199, 172] width 6 height 6
type input "**********"
type input "********"
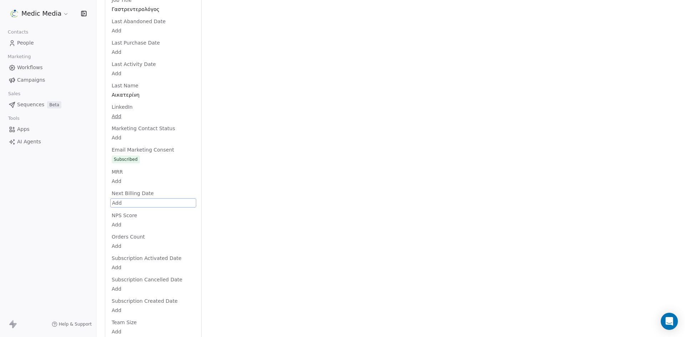
scroll to position [431, 0]
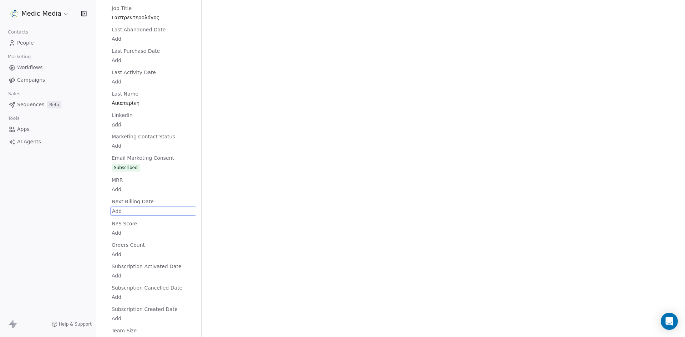
click at [289, 236] on div "Activity Activity Emails Emails Notes Notes Tasks Tasks Total Activity (2) Σεπ …" at bounding box center [443, 72] width 466 height 831
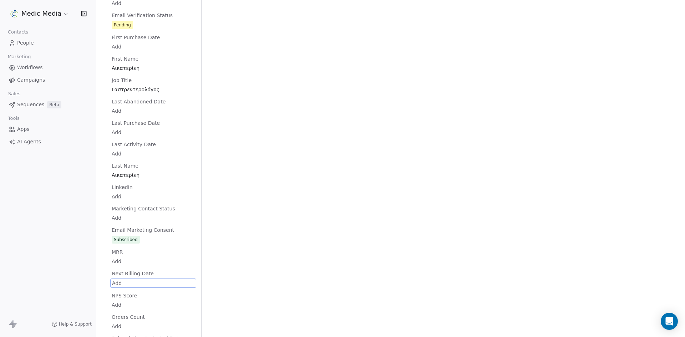
click at [121, 96] on div "Full Name [PERSON_NAME] Email [EMAIL_ADDRESS][DOMAIN_NAME] Phone Number [PHONE_…" at bounding box center [153, 157] width 86 height 790
click at [121, 172] on span "Αικατερίνη" at bounding box center [153, 175] width 82 height 7
click at [121, 166] on textarea "**********" at bounding box center [150, 175] width 79 height 22
type textarea "*******"
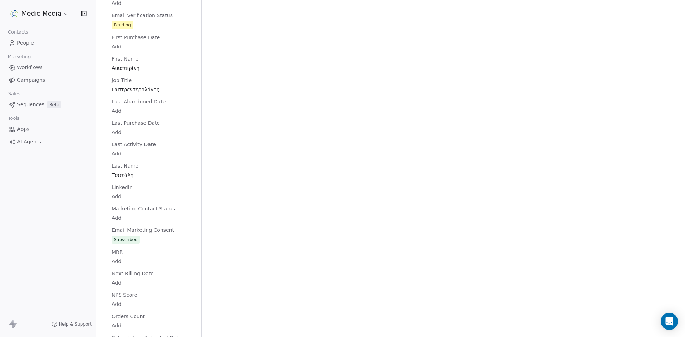
click at [278, 163] on div "Activity Activity Emails Emails Notes Notes Tasks Tasks Total Activity (2) Σεπ …" at bounding box center [443, 144] width 466 height 830
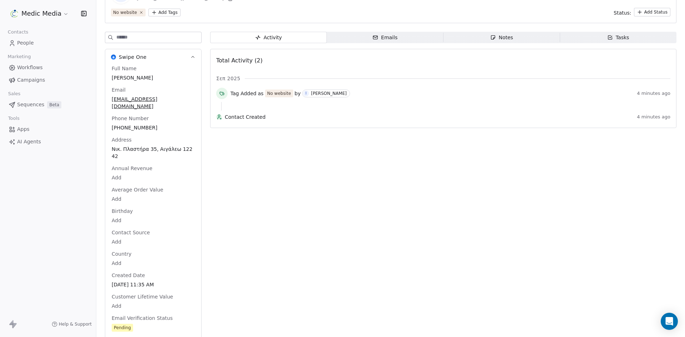
scroll to position [0, 0]
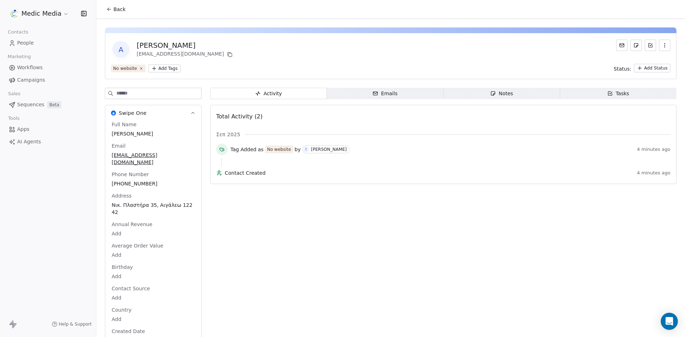
click at [29, 41] on span "People" at bounding box center [25, 42] width 17 height 7
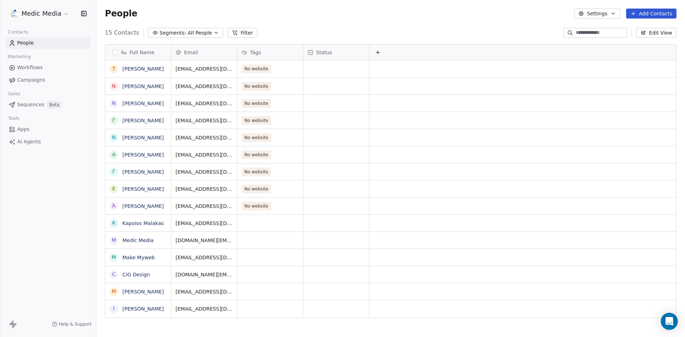
scroll to position [291, 583]
click at [113, 71] on button "grid" at bounding box center [114, 69] width 6 height 6
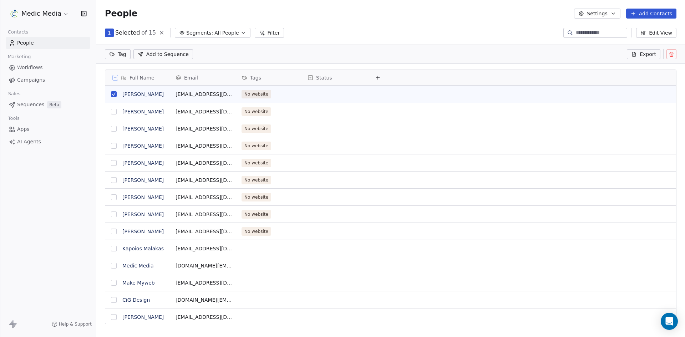
scroll to position [266, 583]
click at [113, 112] on button "grid" at bounding box center [114, 112] width 6 height 6
click at [113, 130] on button "grid" at bounding box center [114, 129] width 6 height 6
click at [113, 146] on button "grid" at bounding box center [114, 146] width 6 height 6
click at [113, 163] on button "grid" at bounding box center [114, 163] width 6 height 6
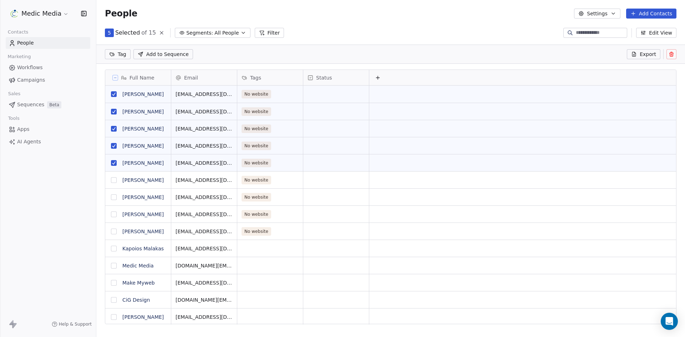
click at [112, 181] on button "grid" at bounding box center [114, 180] width 6 height 6
click at [113, 199] on button "grid" at bounding box center [114, 197] width 6 height 6
click at [113, 215] on button "grid" at bounding box center [114, 215] width 6 height 6
click at [113, 233] on button "grid" at bounding box center [114, 232] width 6 height 6
click at [159, 52] on span "Add to Sequence" at bounding box center [167, 54] width 42 height 7
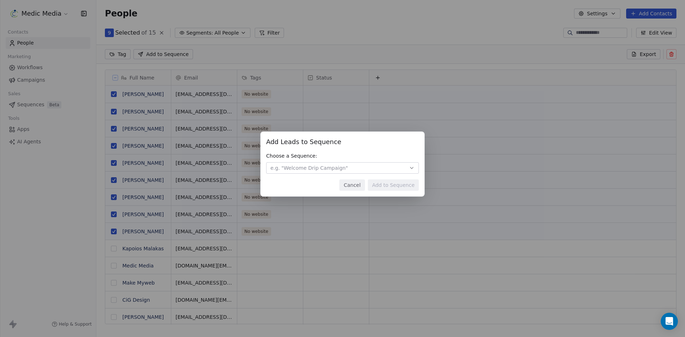
click at [300, 170] on span "e.g. "Welcome Drip Campaign"" at bounding box center [308, 168] width 77 height 7
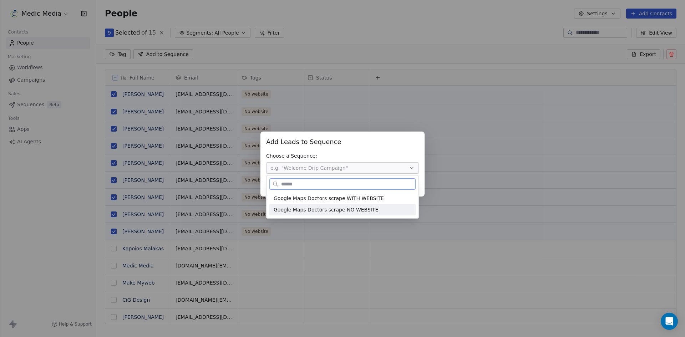
click at [333, 212] on span "Google Maps Doctors scrape NO WEBSITE" at bounding box center [326, 209] width 105 height 7
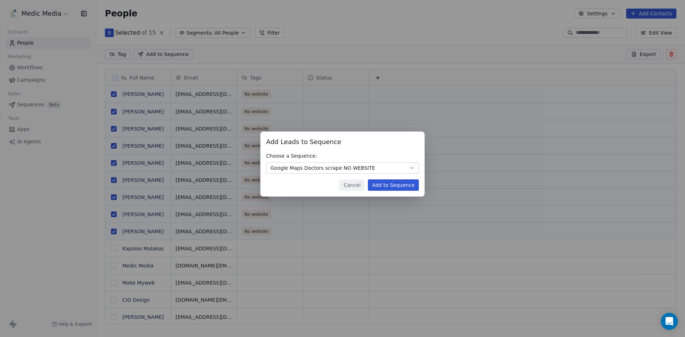
click at [391, 186] on button "Add to Sequence" at bounding box center [393, 184] width 51 height 11
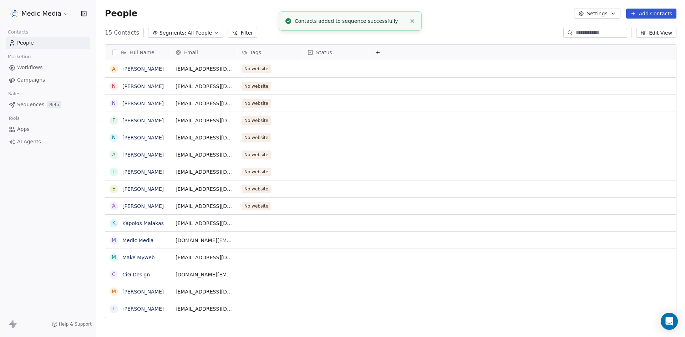
scroll to position [291, 583]
click at [140, 69] on link "[PERSON_NAME]" at bounding box center [142, 69] width 41 height 6
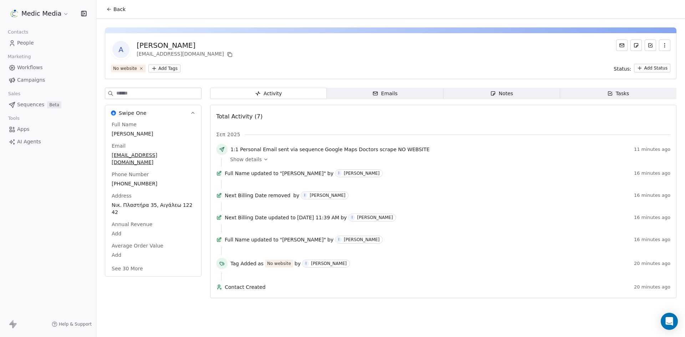
click at [131, 262] on button "See 30 More" at bounding box center [127, 268] width 40 height 13
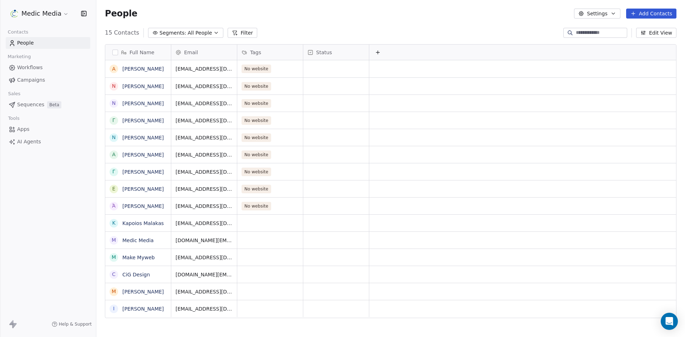
scroll to position [291, 583]
click at [135, 88] on link "[PERSON_NAME]" at bounding box center [142, 87] width 41 height 6
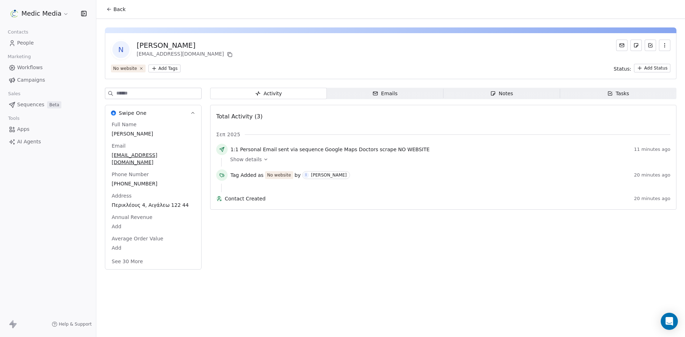
click at [132, 256] on button "See 30 More" at bounding box center [127, 261] width 40 height 13
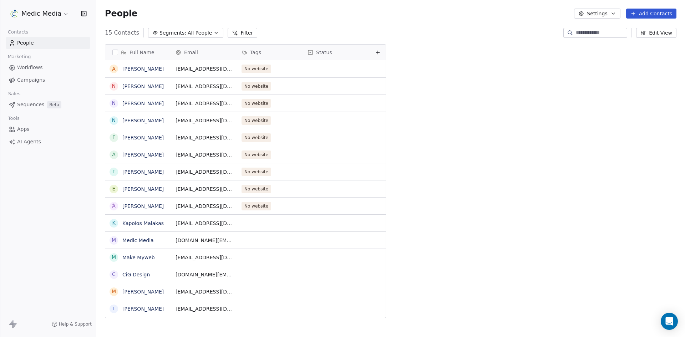
scroll to position [291, 583]
click at [130, 105] on link "[PERSON_NAME]" at bounding box center [142, 104] width 41 height 6
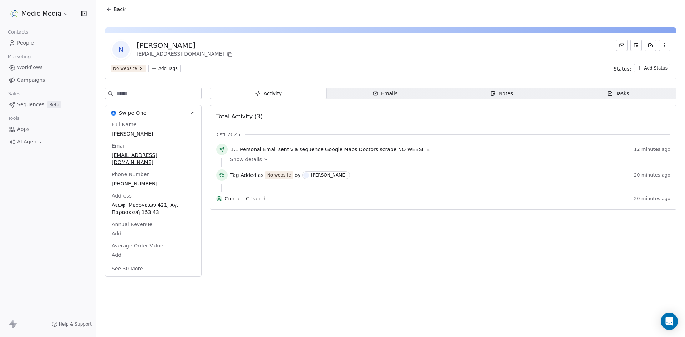
click at [125, 262] on button "See 30 More" at bounding box center [127, 268] width 40 height 13
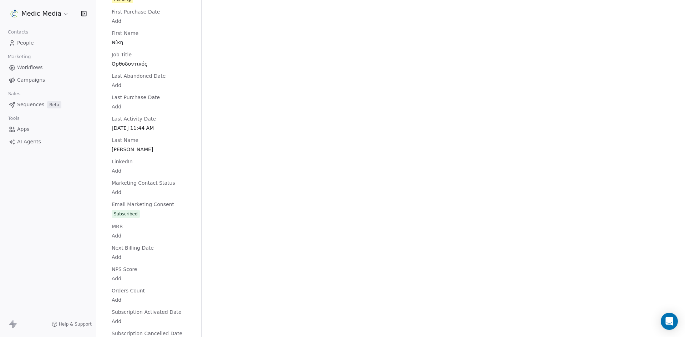
scroll to position [393, 0]
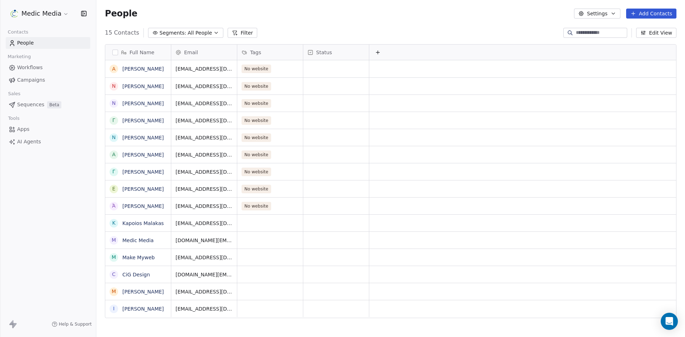
scroll to position [291, 583]
click at [129, 136] on link "[PERSON_NAME]" at bounding box center [142, 138] width 41 height 6
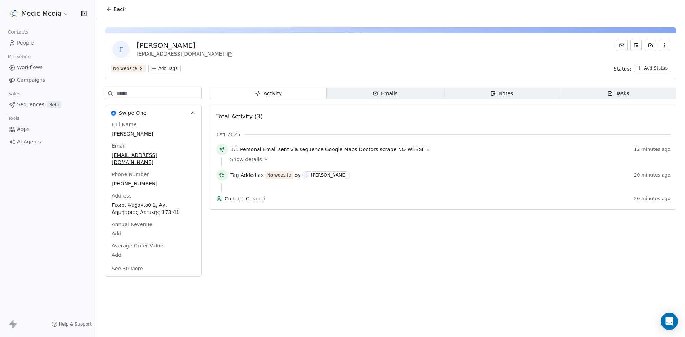
click at [130, 263] on button "See 30 More" at bounding box center [127, 268] width 40 height 13
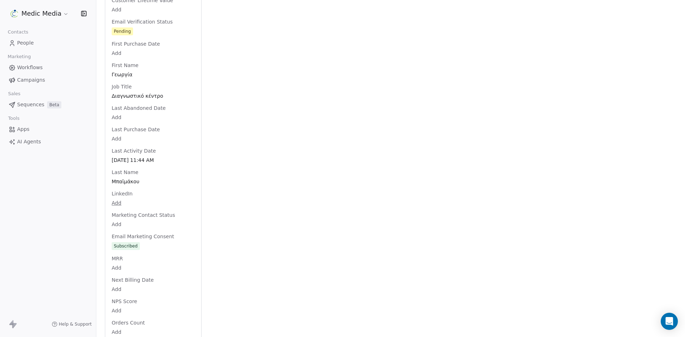
scroll to position [36, 0]
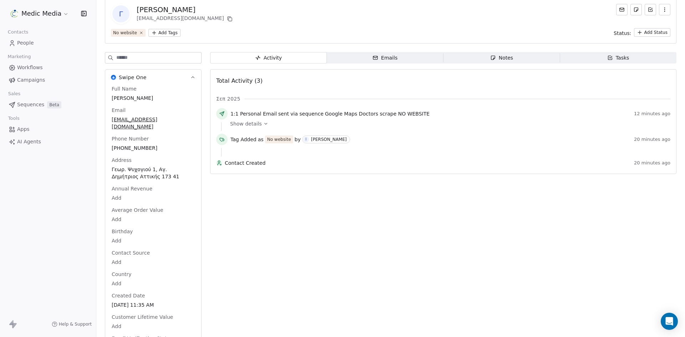
click at [341, 115] on span "Google Maps Doctors scrape NO WEBSITE" at bounding box center [377, 113] width 105 height 7
click at [368, 57] on span "Emails Emails" at bounding box center [385, 57] width 117 height 11
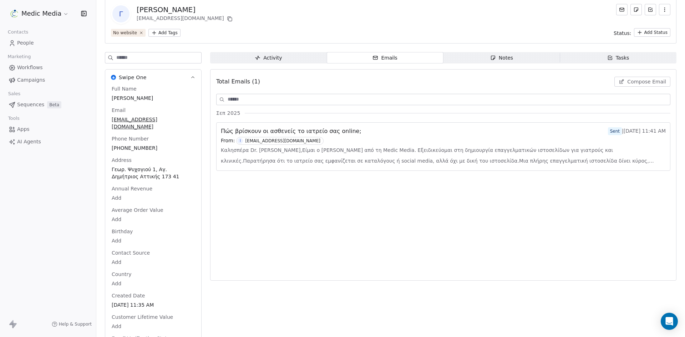
click at [351, 133] on span "Πώς βρίσκουν οι ασθενείς το ιατρείο σας online;" at bounding box center [291, 131] width 141 height 9
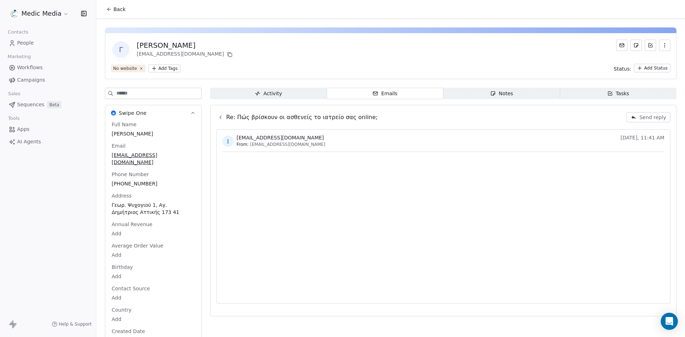
click at [271, 117] on span "Re: Πώς βρίσκουν οι ασθενείς το ιατρείο σας online;" at bounding box center [302, 117] width 152 height 9
click at [404, 121] on div "Re: Πώς βρίσκουν οι ασθενείς το ιατρείο σας online; Send reply" at bounding box center [443, 118] width 454 height 16
click at [459, 98] on span "Notes Notes" at bounding box center [502, 93] width 117 height 11
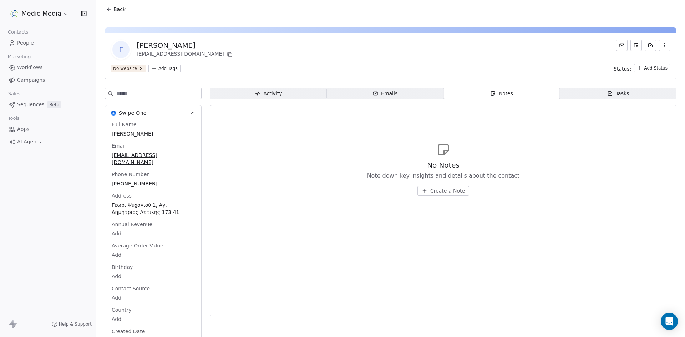
click at [279, 95] on div "Activity" at bounding box center [268, 93] width 27 height 7
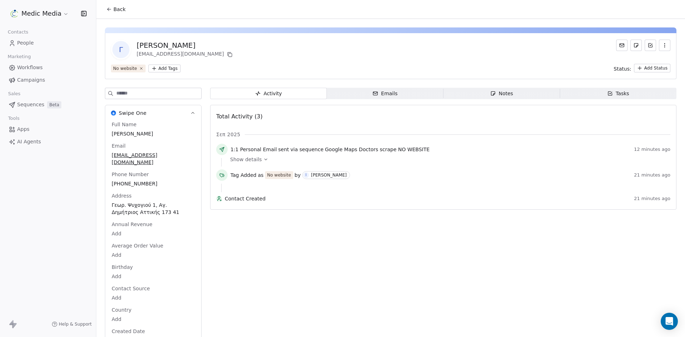
drag, startPoint x: 106, startPoint y: 87, endPoint x: 181, endPoint y: 149, distance: 97.5
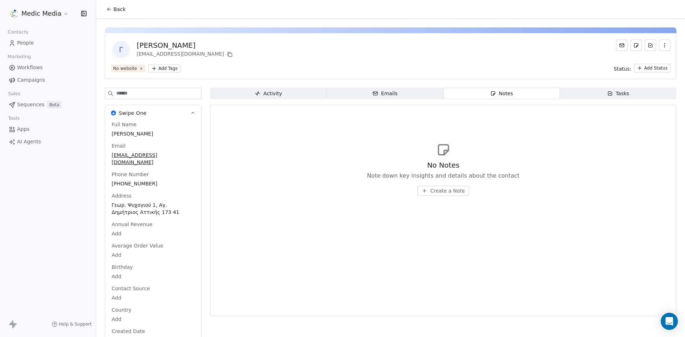
drag, startPoint x: 135, startPoint y: 101, endPoint x: 131, endPoint y: 94, distance: 7.8
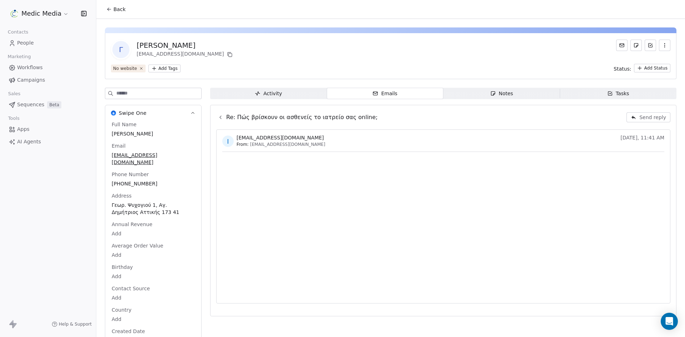
click at [115, 12] on span "Back" at bounding box center [119, 9] width 12 height 7
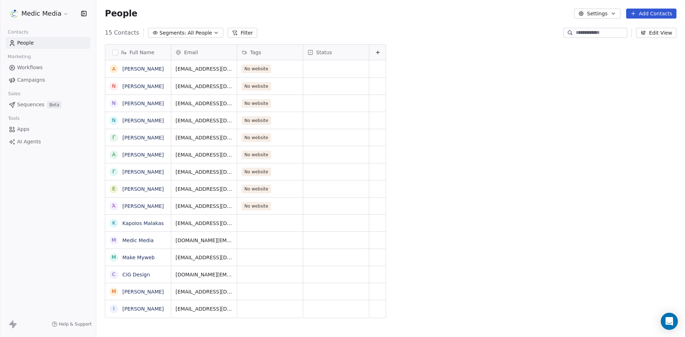
scroll to position [291, 583]
click at [137, 67] on link "[PERSON_NAME]" at bounding box center [142, 69] width 41 height 6
click at [135, 87] on link "[PERSON_NAME]" at bounding box center [142, 87] width 41 height 6
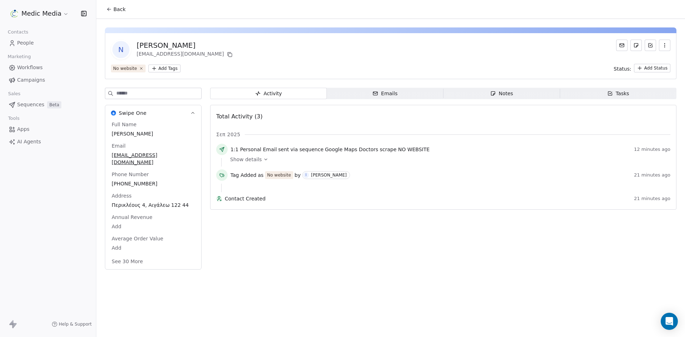
drag, startPoint x: 135, startPoint y: 87, endPoint x: 309, endPoint y: 67, distance: 175.2
click at [309, 67] on div "No website Add Tags Status: Add Status" at bounding box center [391, 68] width 560 height 9
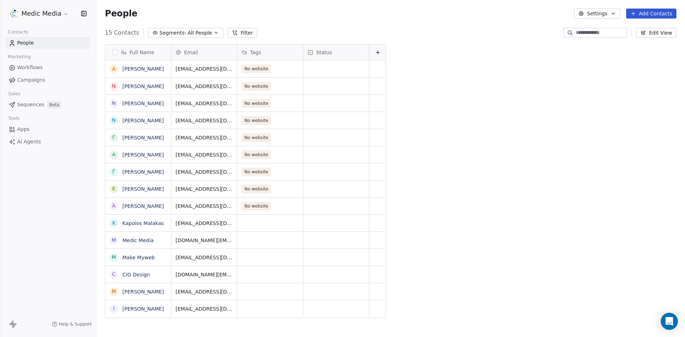
scroll to position [291, 583]
click at [137, 98] on div "[PERSON_NAME]" at bounding box center [143, 103] width 76 height 17
click at [135, 103] on link "[PERSON_NAME]" at bounding box center [142, 104] width 41 height 6
click at [133, 122] on link "[PERSON_NAME]" at bounding box center [142, 121] width 41 height 6
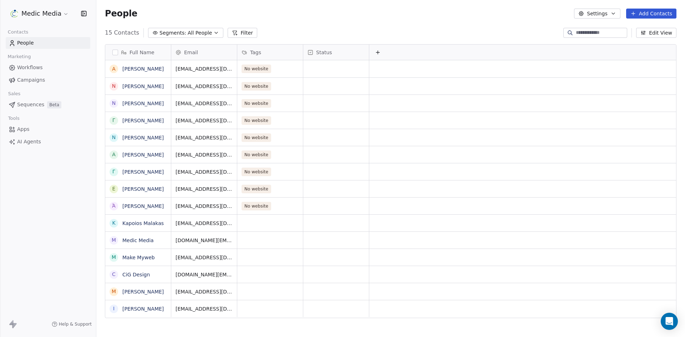
scroll to position [291, 583]
click at [133, 140] on link "[PERSON_NAME]" at bounding box center [142, 138] width 41 height 6
click at [133, 157] on link "[PERSON_NAME]" at bounding box center [142, 155] width 41 height 6
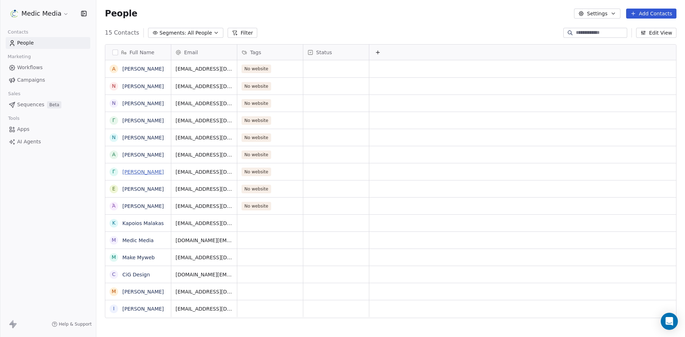
click at [135, 171] on link "[PERSON_NAME]" at bounding box center [142, 172] width 41 height 6
click at [134, 188] on link "[PERSON_NAME]" at bounding box center [142, 189] width 41 height 6
click at [129, 191] on link "[PERSON_NAME]" at bounding box center [142, 189] width 41 height 6
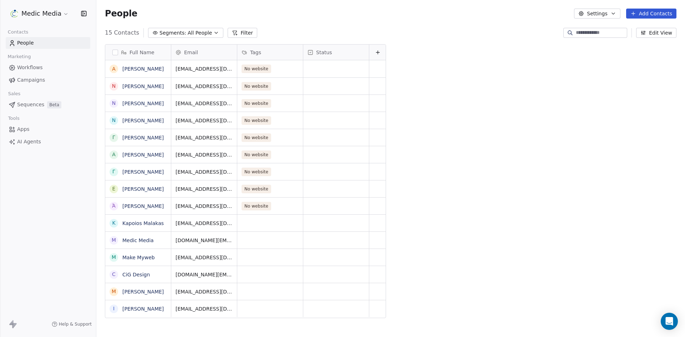
scroll to position [291, 583]
click at [130, 205] on link "[PERSON_NAME]" at bounding box center [142, 206] width 41 height 6
click at [133, 223] on link "Kapoios Malakas" at bounding box center [142, 224] width 41 height 6
click at [136, 242] on link "Medic Media" at bounding box center [137, 241] width 31 height 6
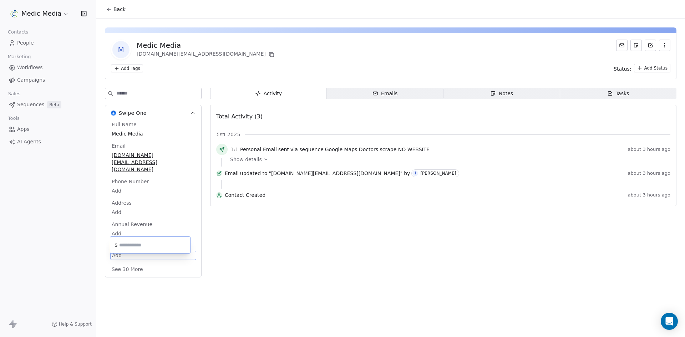
drag, startPoint x: 136, startPoint y: 242, endPoint x: 333, endPoint y: 278, distance: 200.0
click at [333, 278] on html "Medic Media Contacts People Marketing Workflows Campaigns Sales Sequences Beta …" at bounding box center [342, 168] width 685 height 337
click at [391, 96] on div "Emails" at bounding box center [385, 93] width 25 height 7
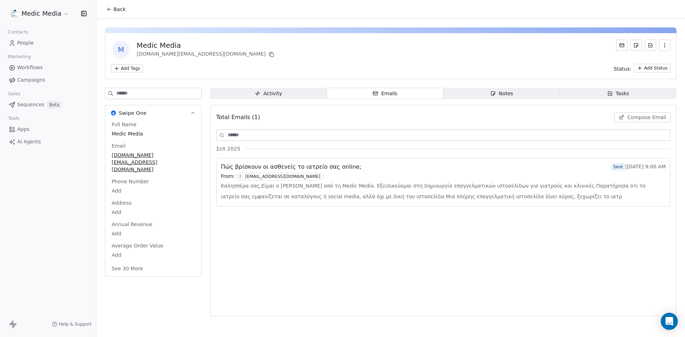
click at [403, 167] on div "Πώς βρίσκουν οι ασθενείς το ιατρείο σας online; Sent | [DATE] 9:00 AM" at bounding box center [443, 167] width 445 height 9
click at [640, 69] on html "Medic Media Contacts People Marketing Workflows Campaigns Sales Sequences Beta …" at bounding box center [342, 168] width 685 height 337
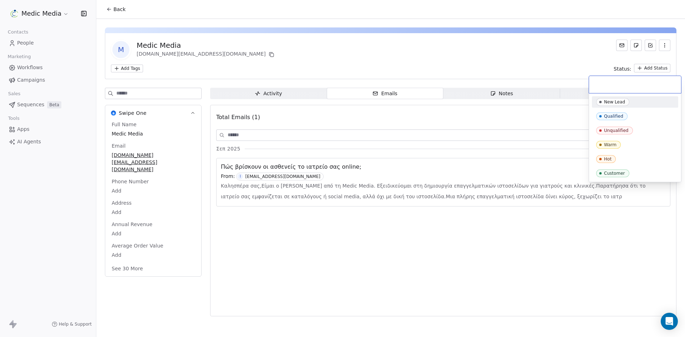
click at [555, 47] on html "Medic Media Contacts People Marketing Workflows Campaigns Sales Sequences Beta …" at bounding box center [342, 168] width 685 height 337
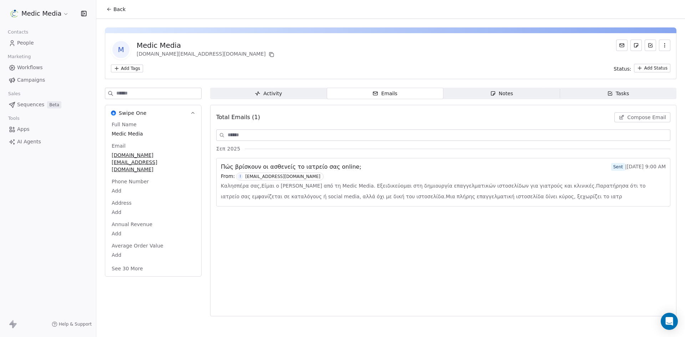
click at [667, 47] on icon "button" at bounding box center [665, 45] width 6 height 6
click at [486, 48] on div "M Medic Media [DOMAIN_NAME][EMAIL_ADDRESS][DOMAIN_NAME]" at bounding box center [391, 50] width 560 height 20
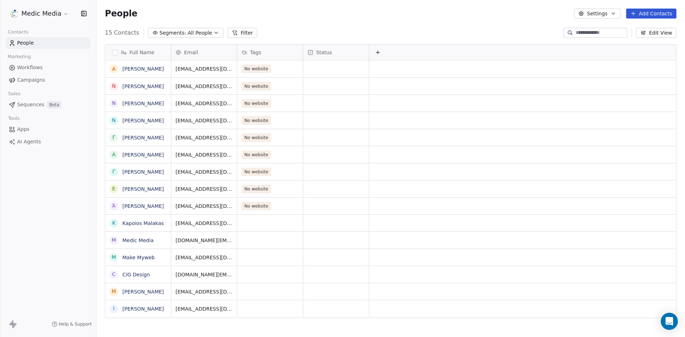
scroll to position [291, 583]
click at [135, 259] on link "Make Myweb" at bounding box center [138, 258] width 32 height 6
click at [128, 275] on link "CiG Design" at bounding box center [135, 275] width 27 height 6
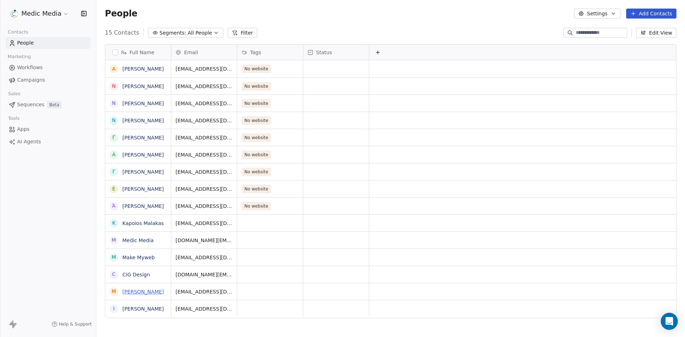
click at [130, 291] on link "[PERSON_NAME]" at bounding box center [142, 292] width 41 height 6
click at [133, 310] on link "[PERSON_NAME]" at bounding box center [142, 309] width 41 height 6
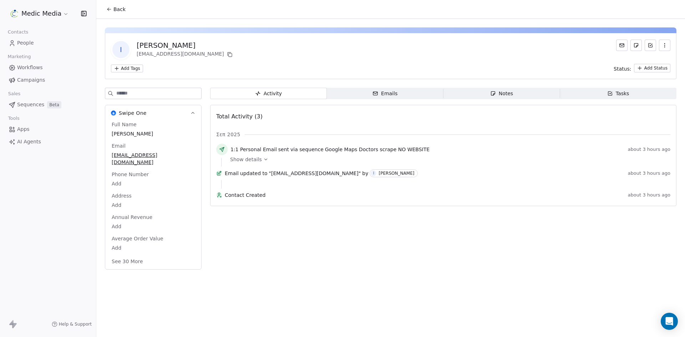
click at [406, 96] on span "Emails Emails" at bounding box center [385, 93] width 117 height 11
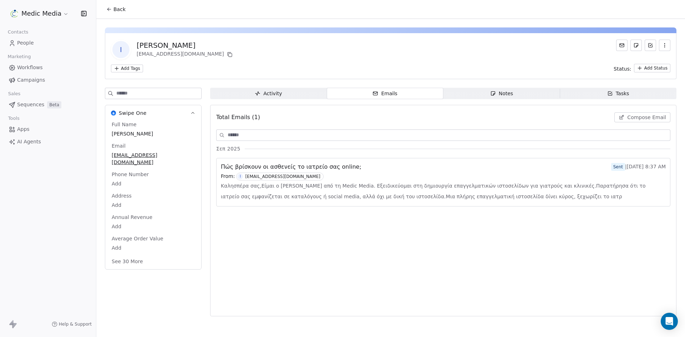
click at [258, 92] on icon "button" at bounding box center [258, 94] width 6 height 6
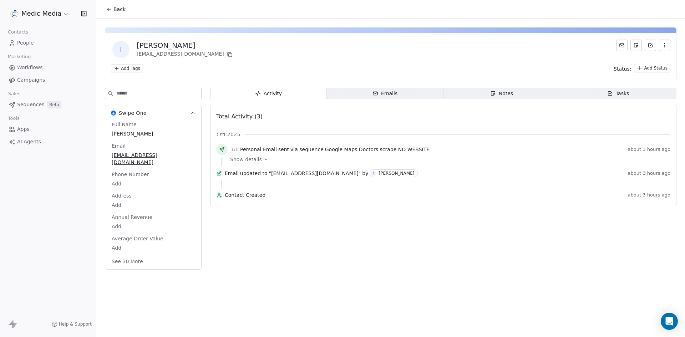
click at [15, 44] on icon at bounding box center [12, 43] width 7 height 7
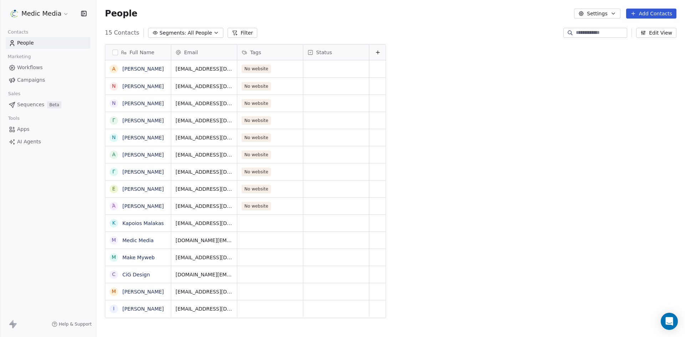
scroll to position [291, 583]
